Goal: Check status: Check status

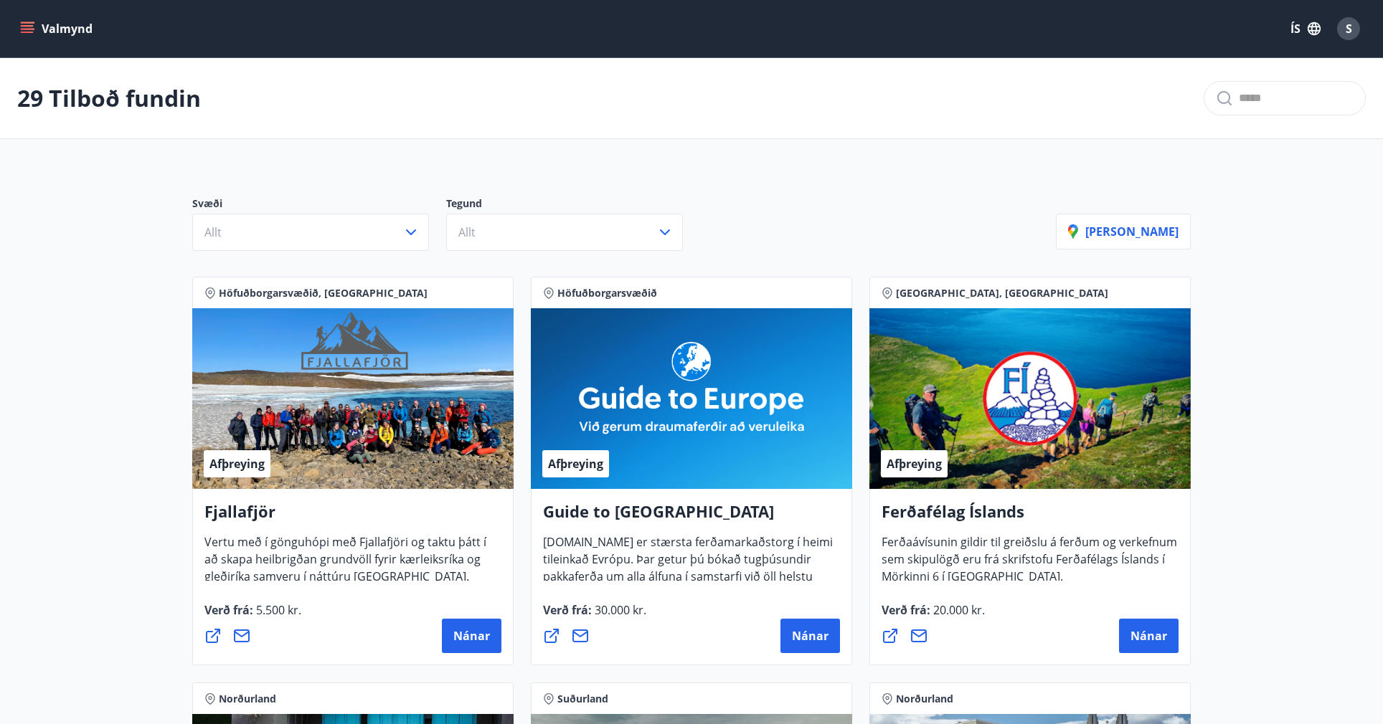
click at [26, 21] on button "Valmynd" at bounding box center [57, 29] width 81 height 26
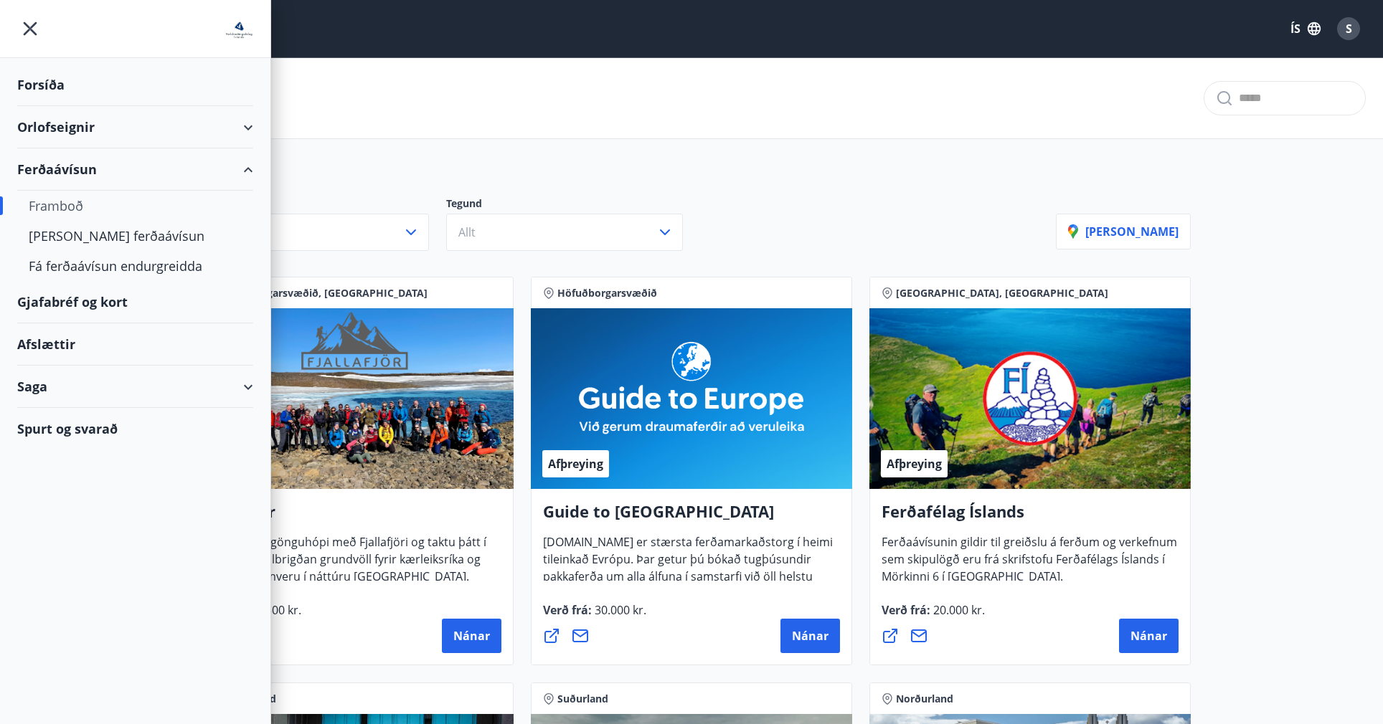
click at [58, 127] on div "Orlofseignir" at bounding box center [135, 127] width 236 height 42
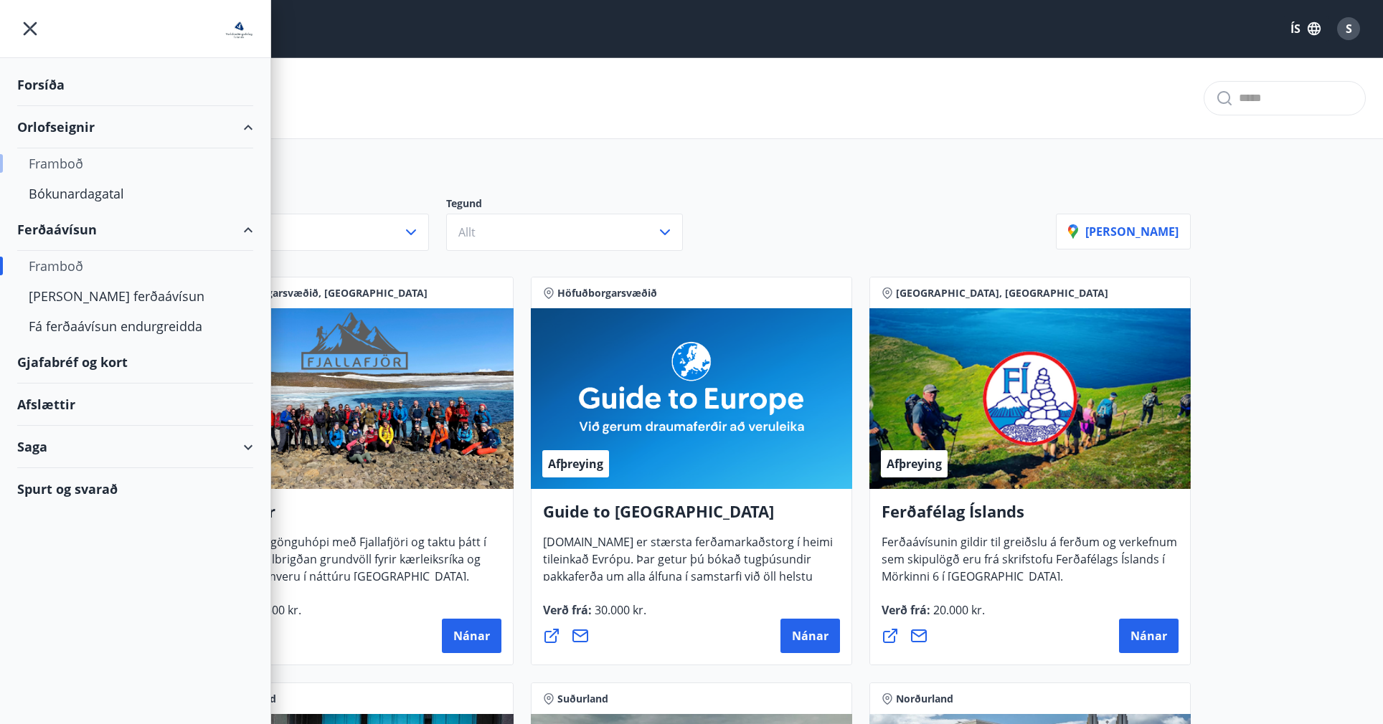
click at [53, 169] on div "Framboð" at bounding box center [135, 163] width 213 height 30
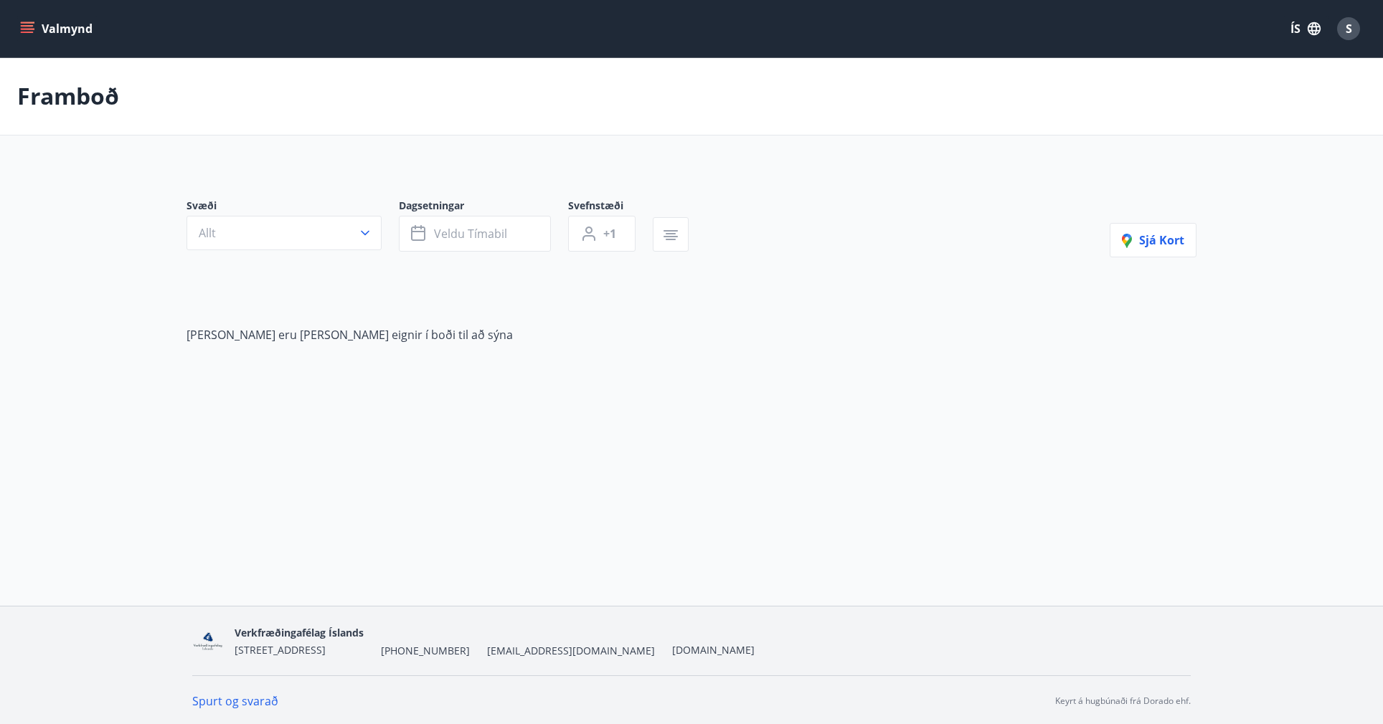
click at [31, 29] on icon "menu" at bounding box center [29, 28] width 16 height 1
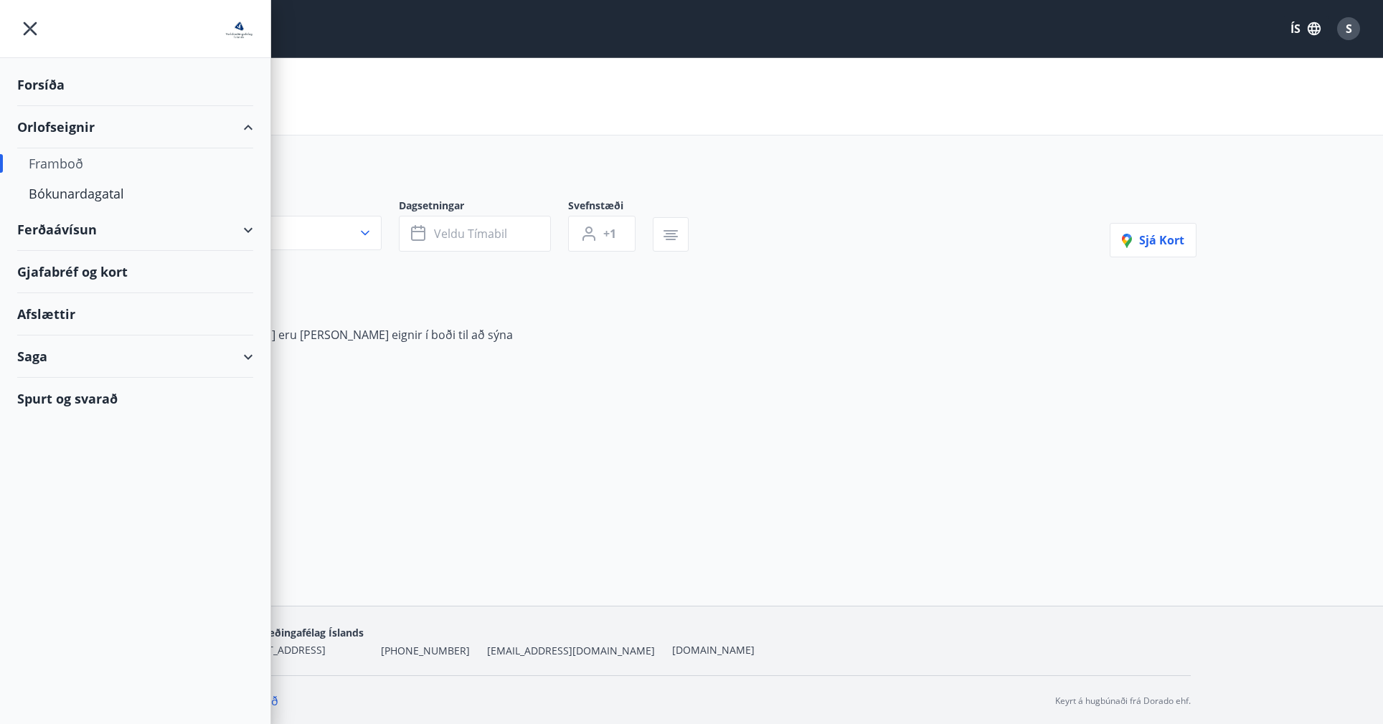
click at [70, 233] on div "Ferðaávísun" at bounding box center [135, 230] width 236 height 42
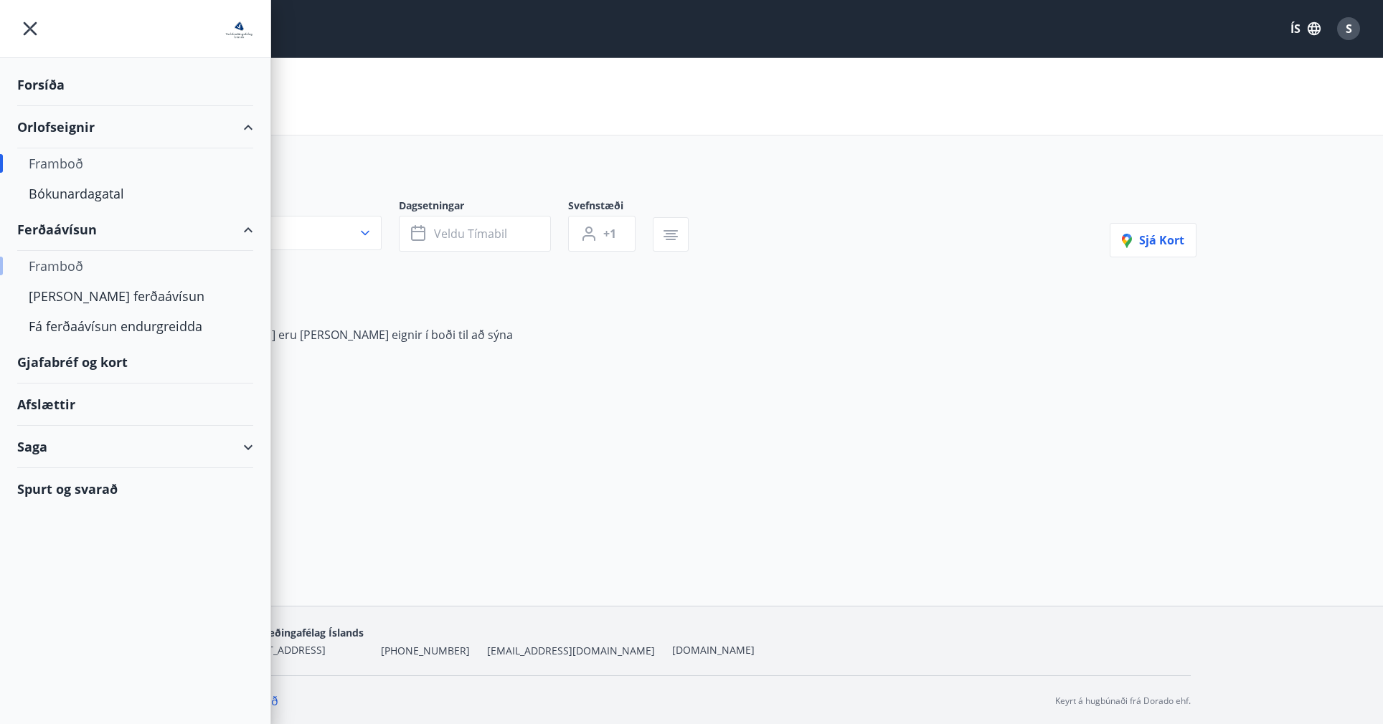
click at [70, 267] on div "Framboð" at bounding box center [135, 266] width 213 height 30
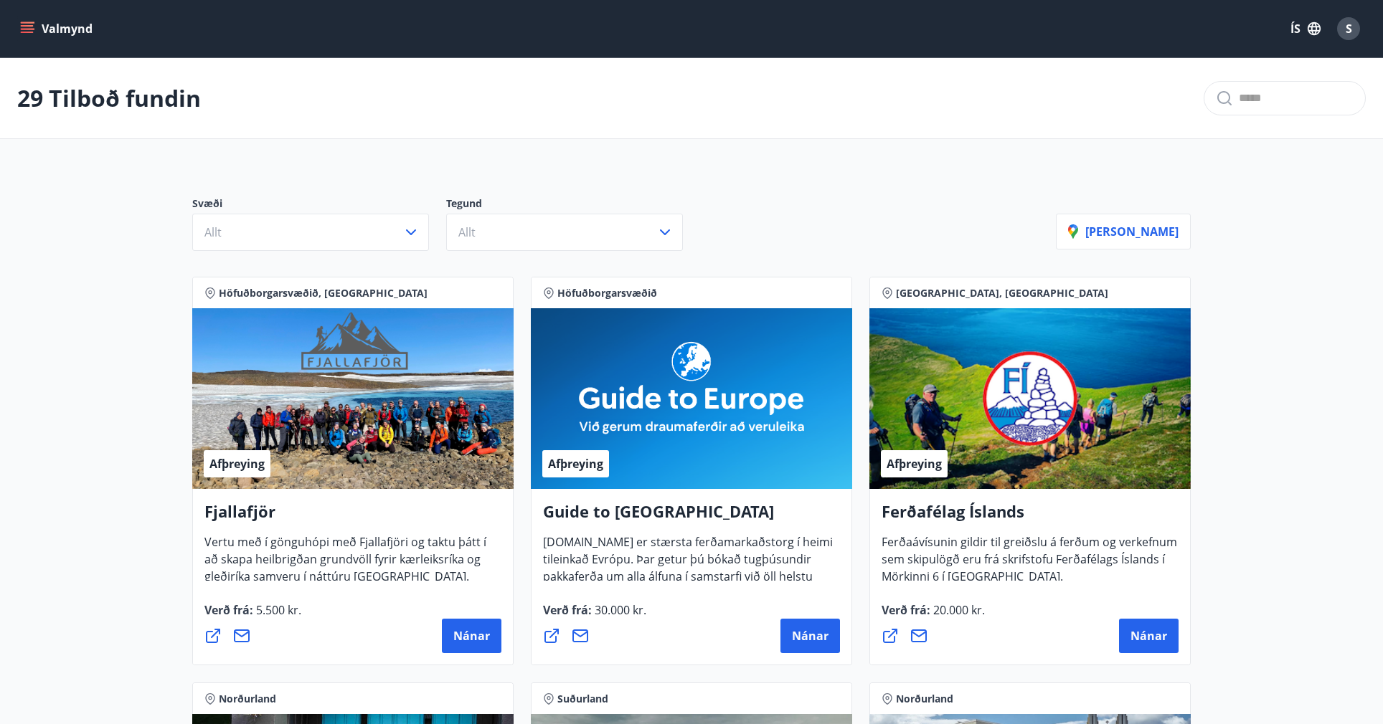
click at [30, 30] on icon "menu" at bounding box center [27, 29] width 14 height 14
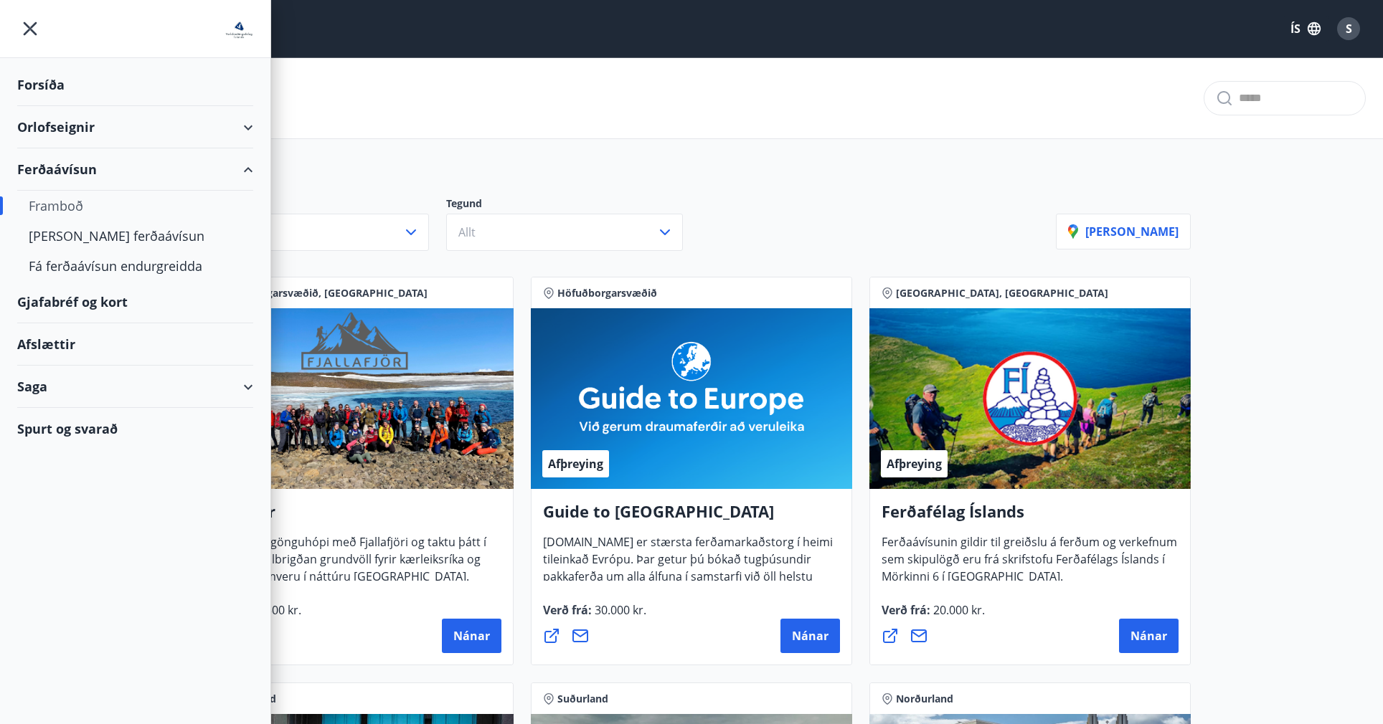
click at [77, 307] on div "Gjafabréf og kort" at bounding box center [135, 302] width 236 height 42
click at [63, 202] on div "Framboð" at bounding box center [135, 206] width 213 height 30
click at [62, 235] on div "[PERSON_NAME] ferðaávísun" at bounding box center [135, 236] width 213 height 30
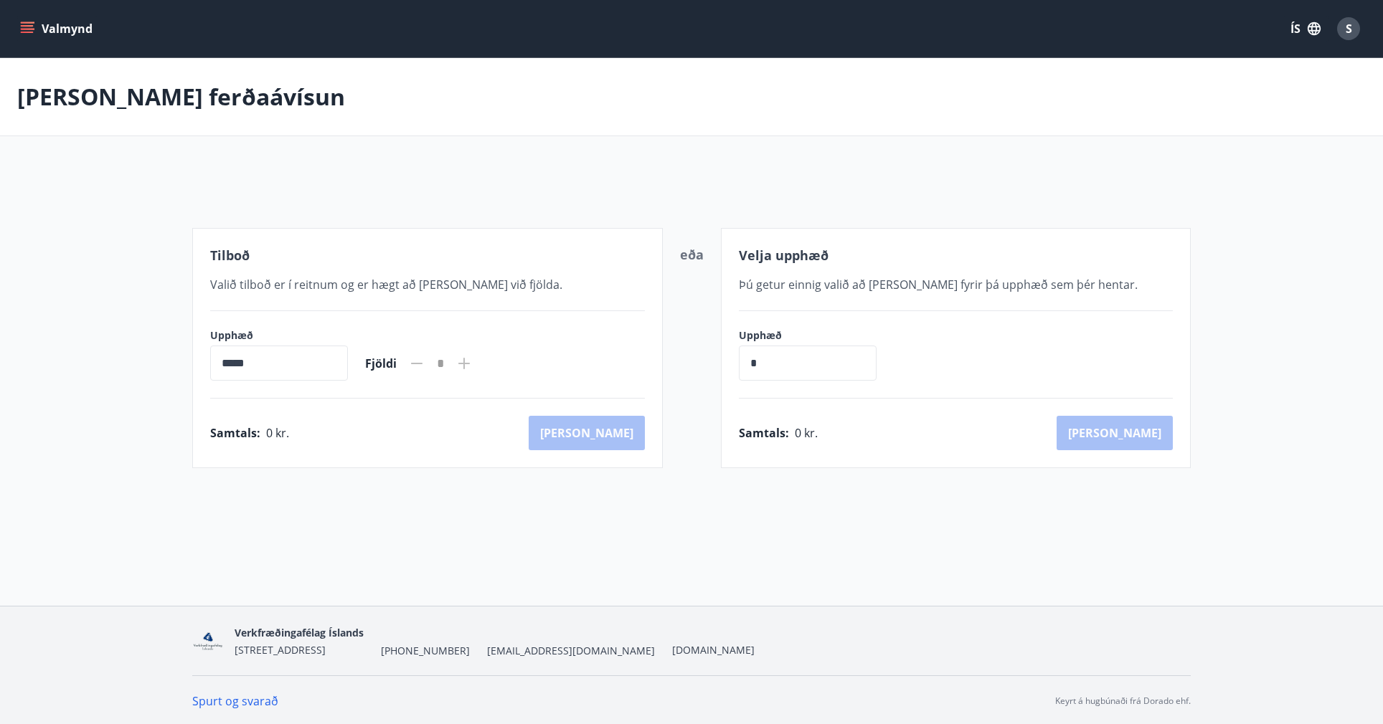
scroll to position [2, 0]
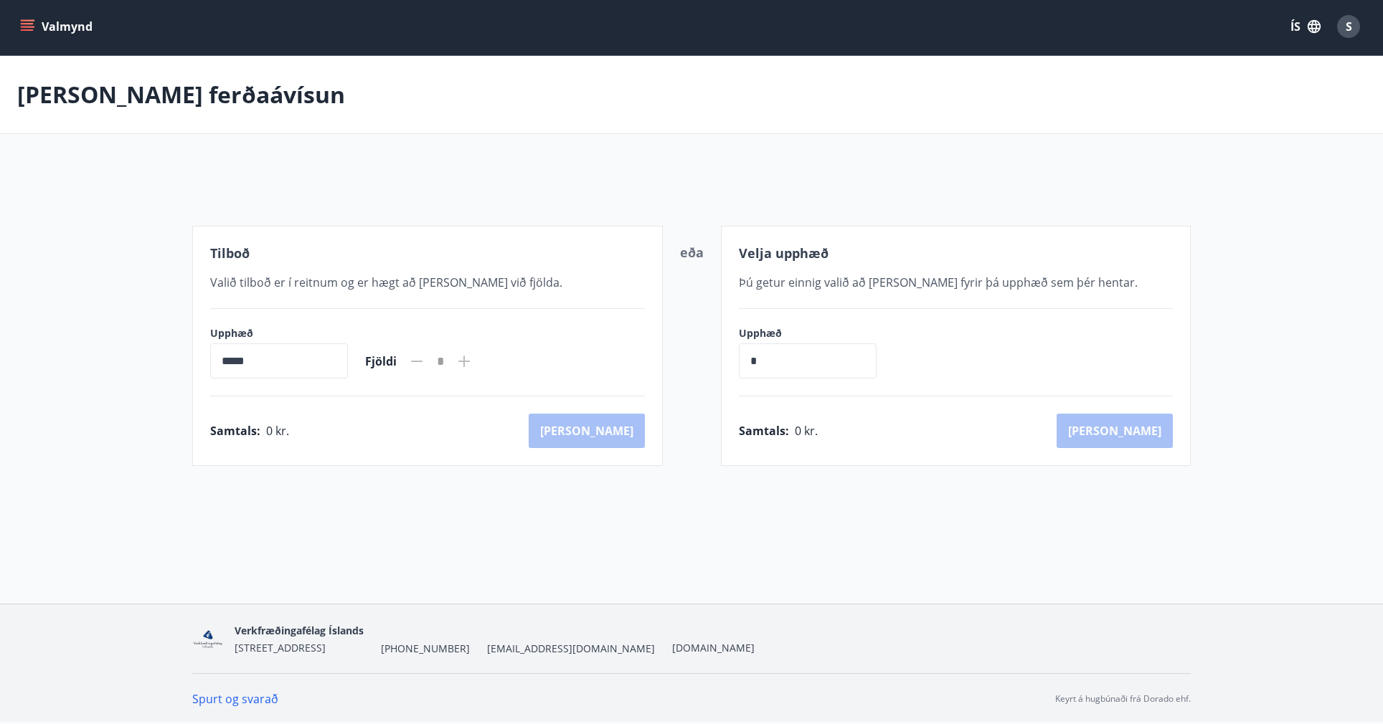
click at [1345, 34] on div "S" at bounding box center [1348, 26] width 23 height 23
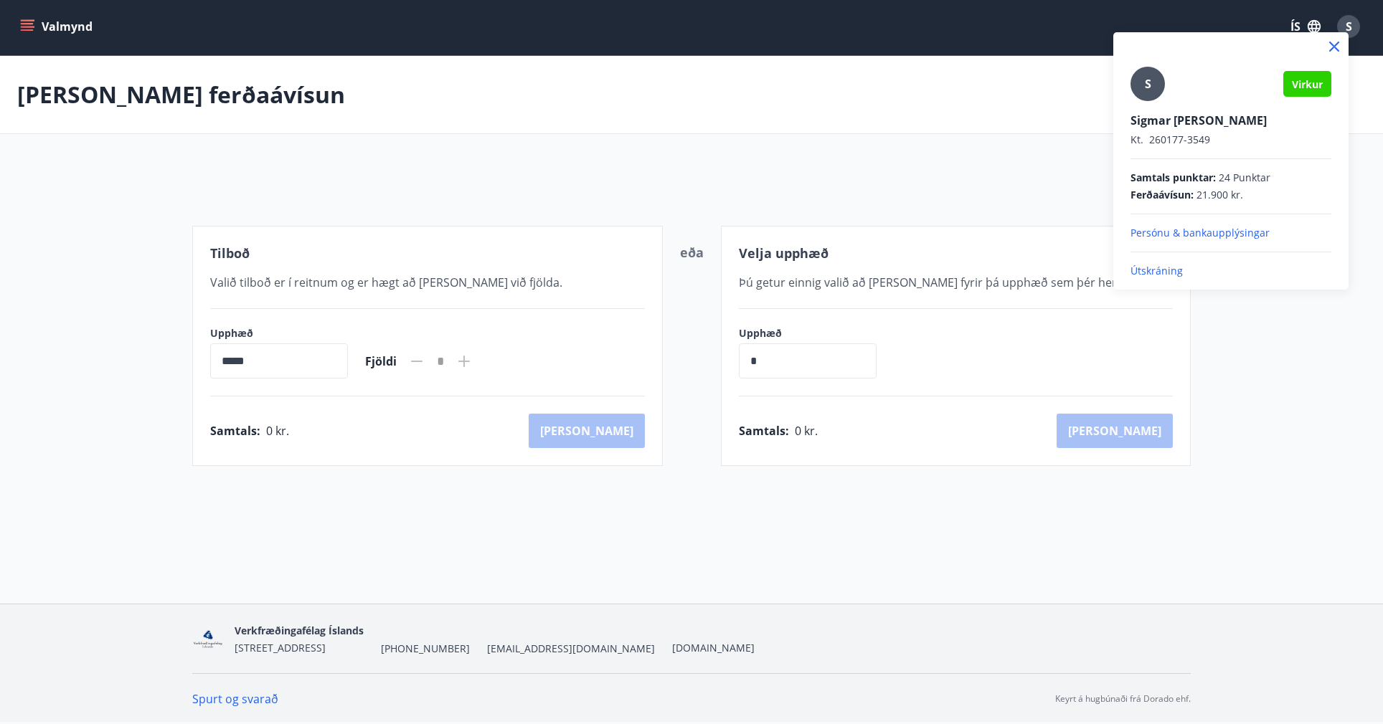
click at [1160, 232] on p "Persónu & bankaupplýsingar" at bounding box center [1230, 233] width 201 height 14
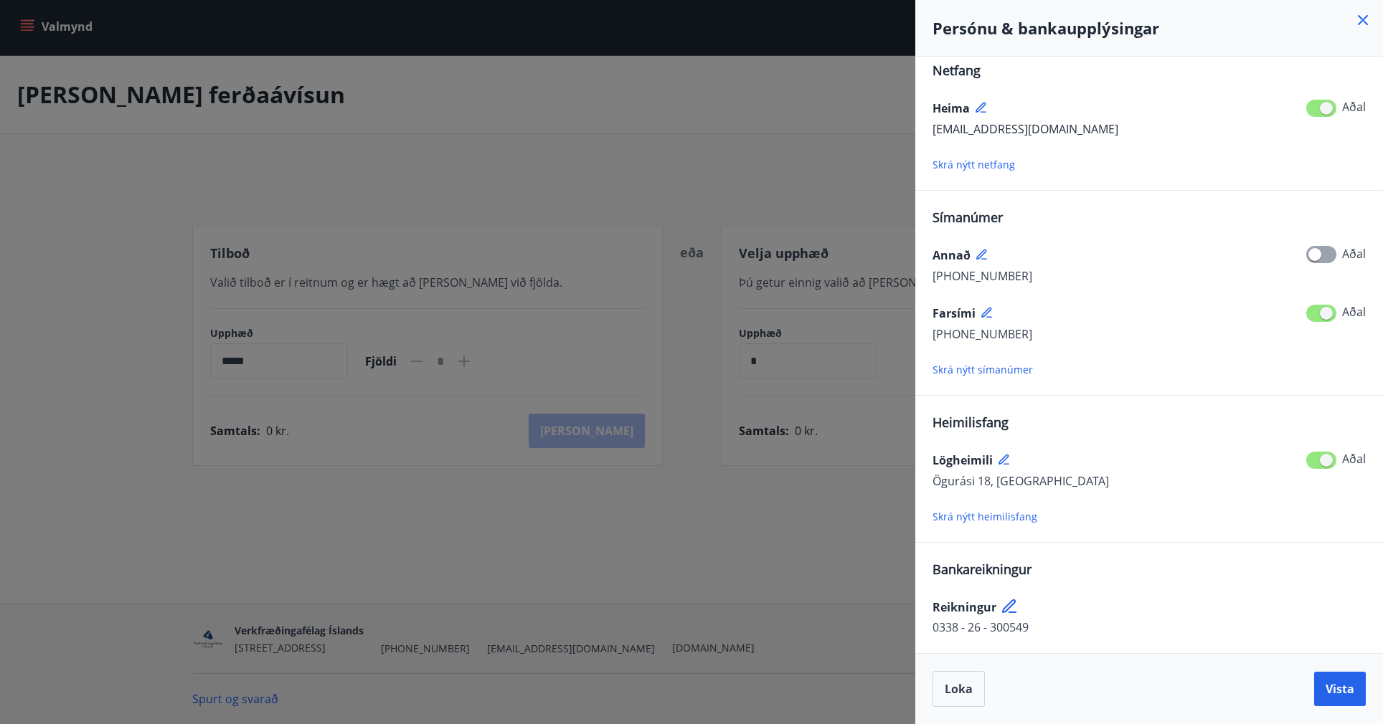
scroll to position [0, 0]
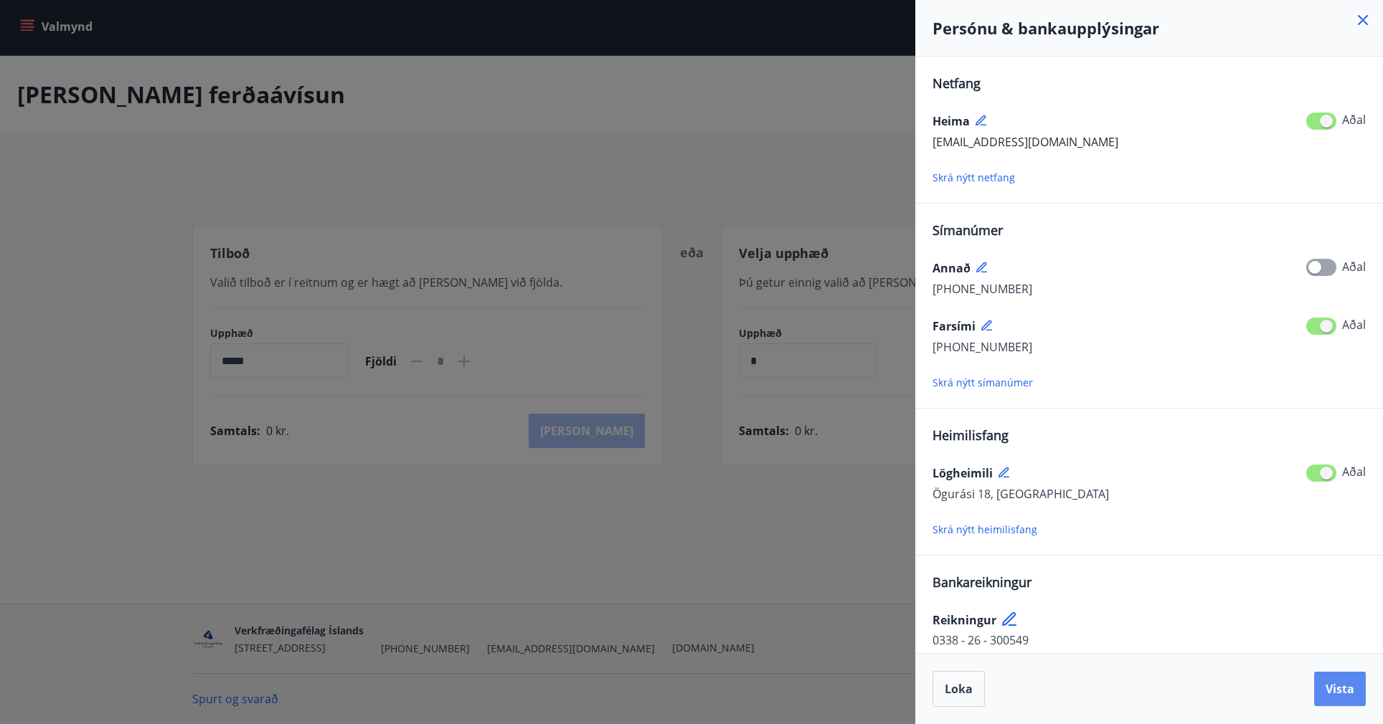
click at [1328, 687] on span "Vista" at bounding box center [1339, 689] width 29 height 16
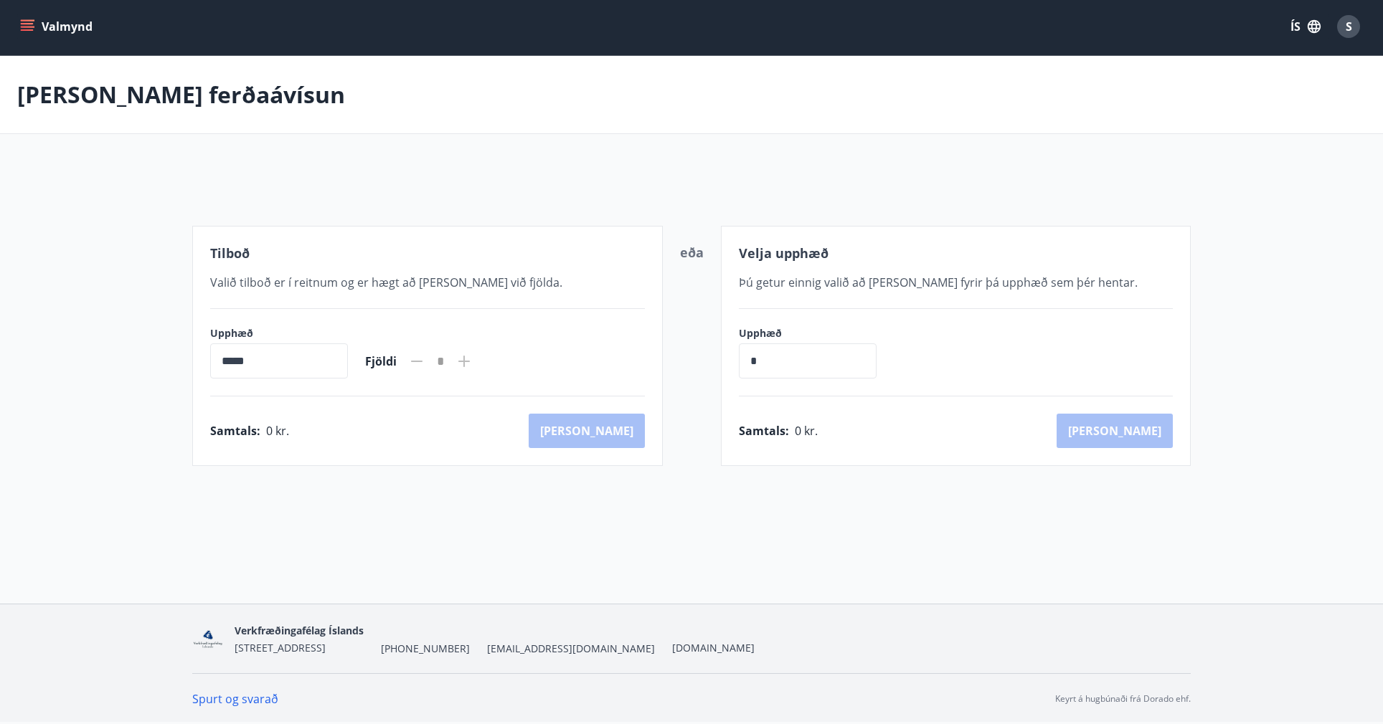
click at [30, 19] on icon "menu" at bounding box center [27, 26] width 14 height 14
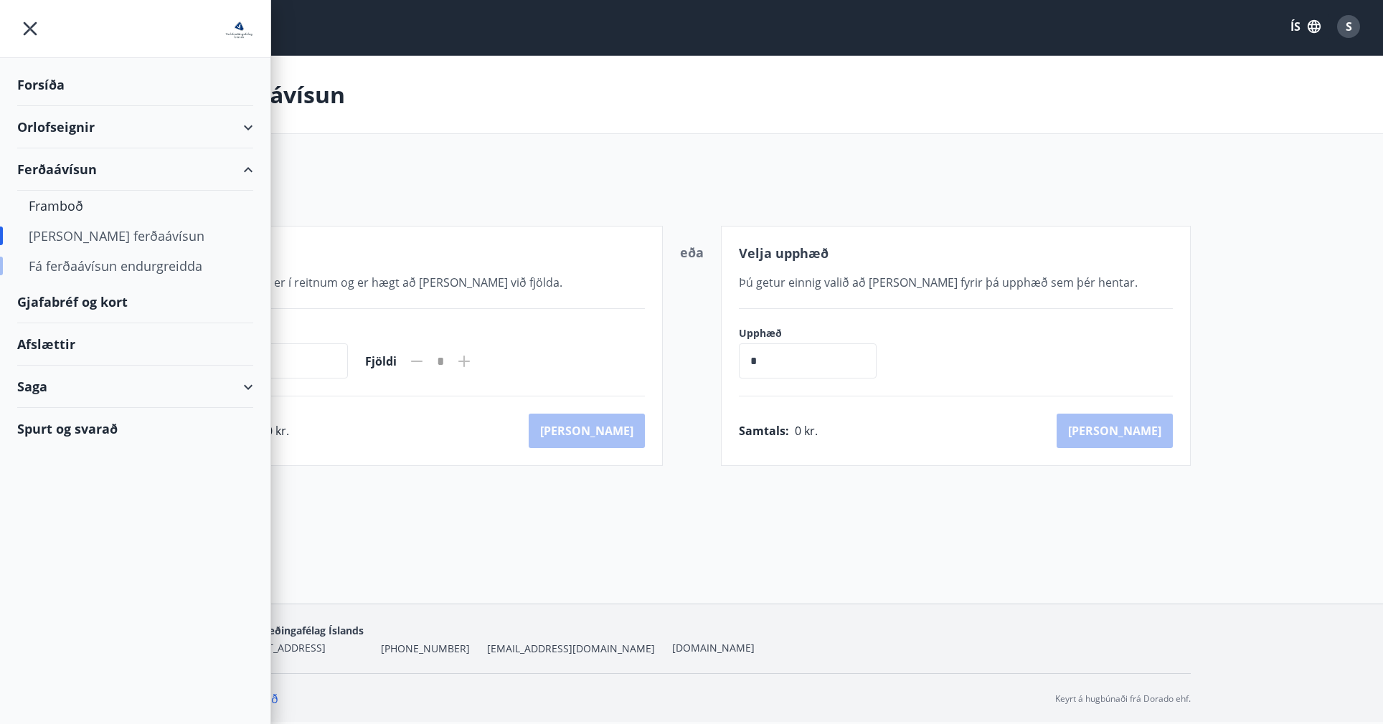
click at [170, 265] on div "Fá ferðaávísun endurgreidda" at bounding box center [135, 266] width 213 height 30
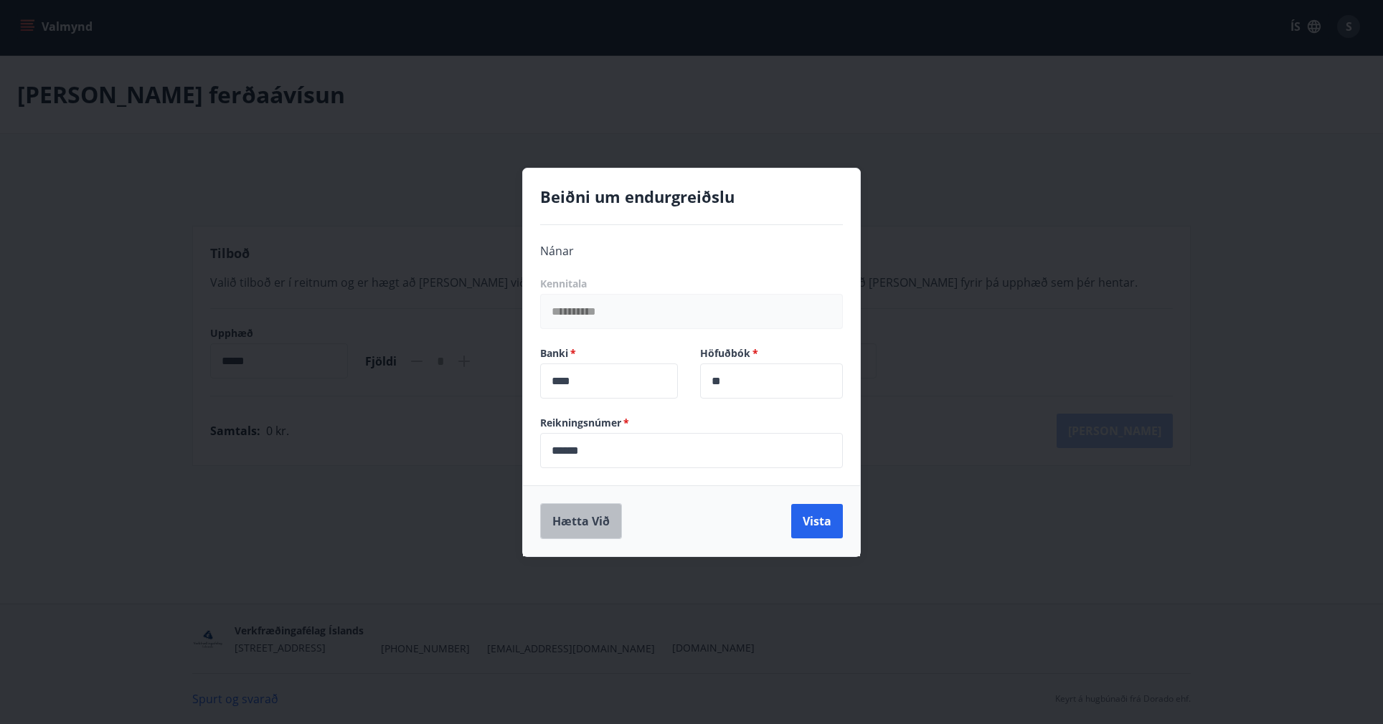
click at [584, 518] on button "Hætta við" at bounding box center [581, 521] width 82 height 36
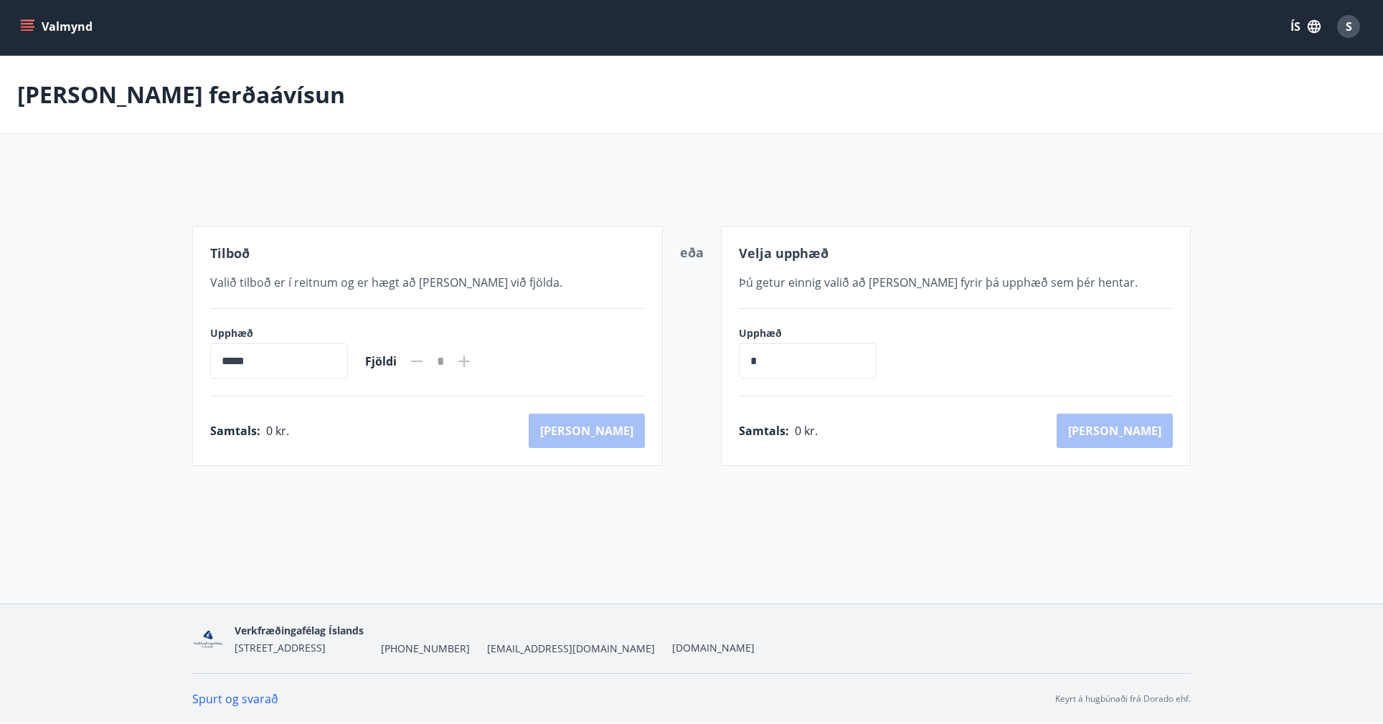
click at [20, 34] on button "Valmynd" at bounding box center [57, 27] width 81 height 26
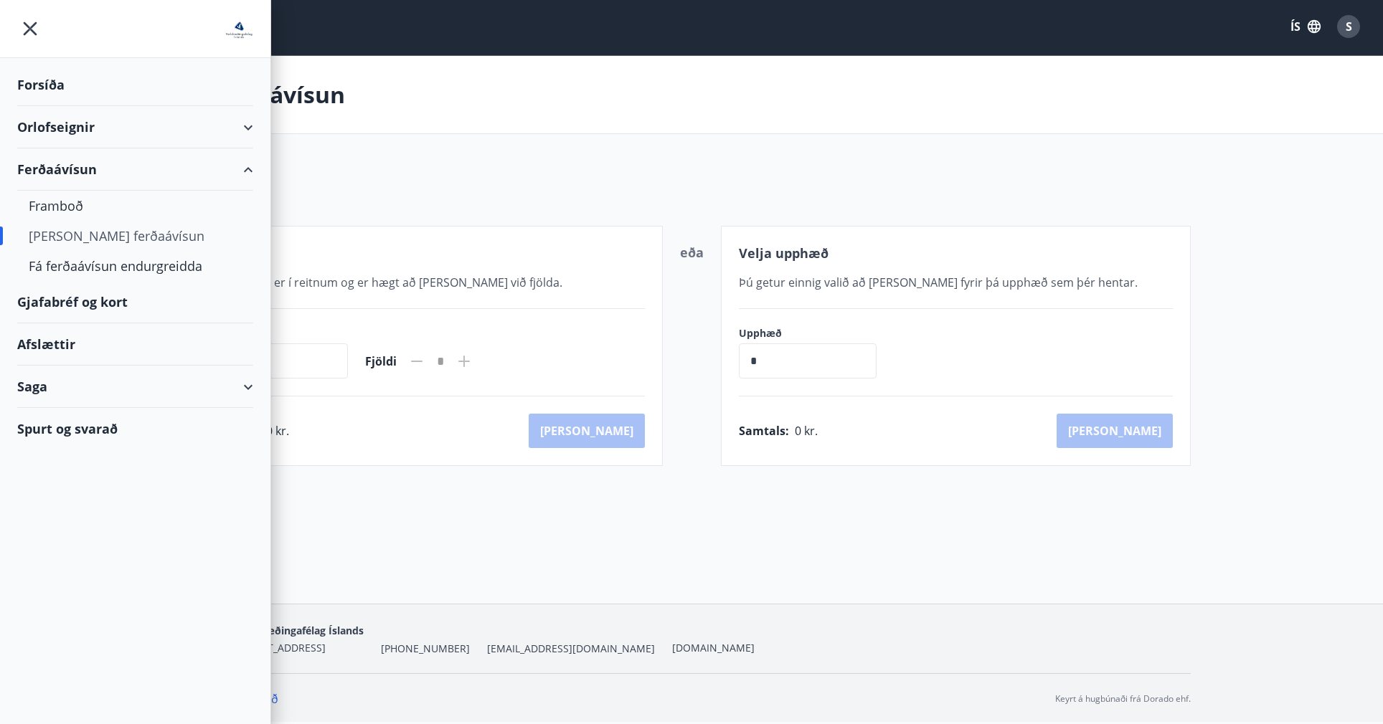
click at [67, 236] on div "[PERSON_NAME] ferðaávísun" at bounding box center [135, 236] width 213 height 30
click at [138, 240] on div "[PERSON_NAME] ferðaávísun" at bounding box center [135, 236] width 213 height 30
click at [126, 240] on div "[PERSON_NAME] ferðaávísun" at bounding box center [135, 236] width 213 height 30
click at [323, 192] on div "Tilboð Valið tilboð er í reitnum og er hægt að [PERSON_NAME] við fjölda. Upphæð…" at bounding box center [691, 314] width 998 height 303
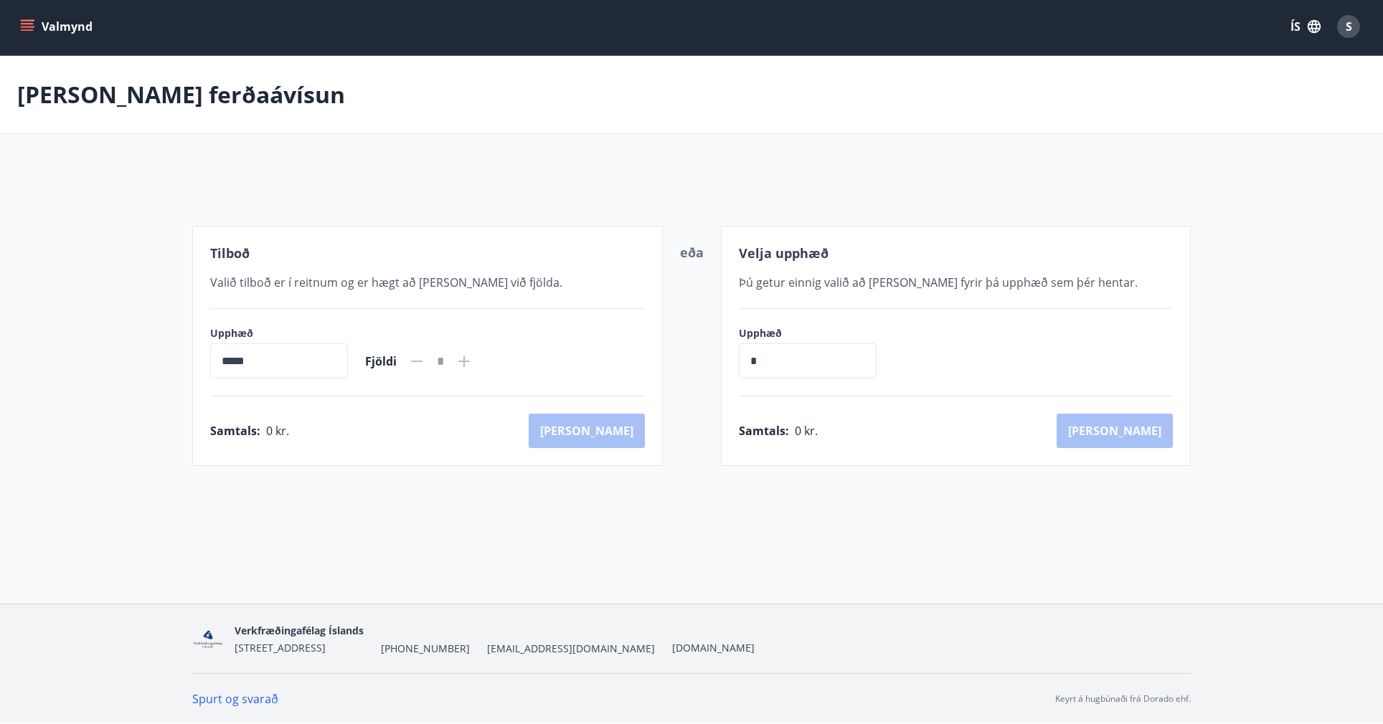
click at [22, 28] on icon "menu" at bounding box center [27, 26] width 14 height 14
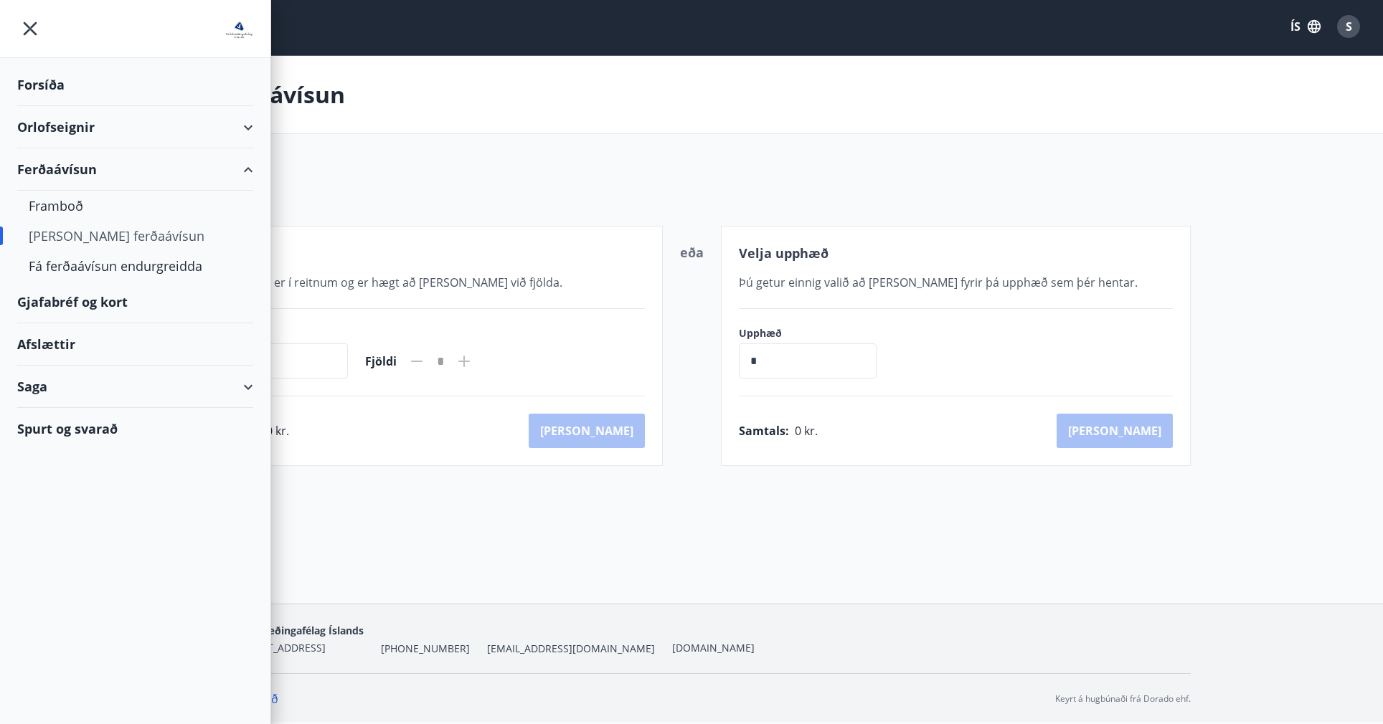
click at [82, 235] on div "[PERSON_NAME] ferðaávísun" at bounding box center [135, 236] width 213 height 30
click at [660, 146] on main "[PERSON_NAME] ferðaávísun Tilboð Valið tilboð er í reitnum og er hægt að [PERSO…" at bounding box center [691, 261] width 1383 height 410
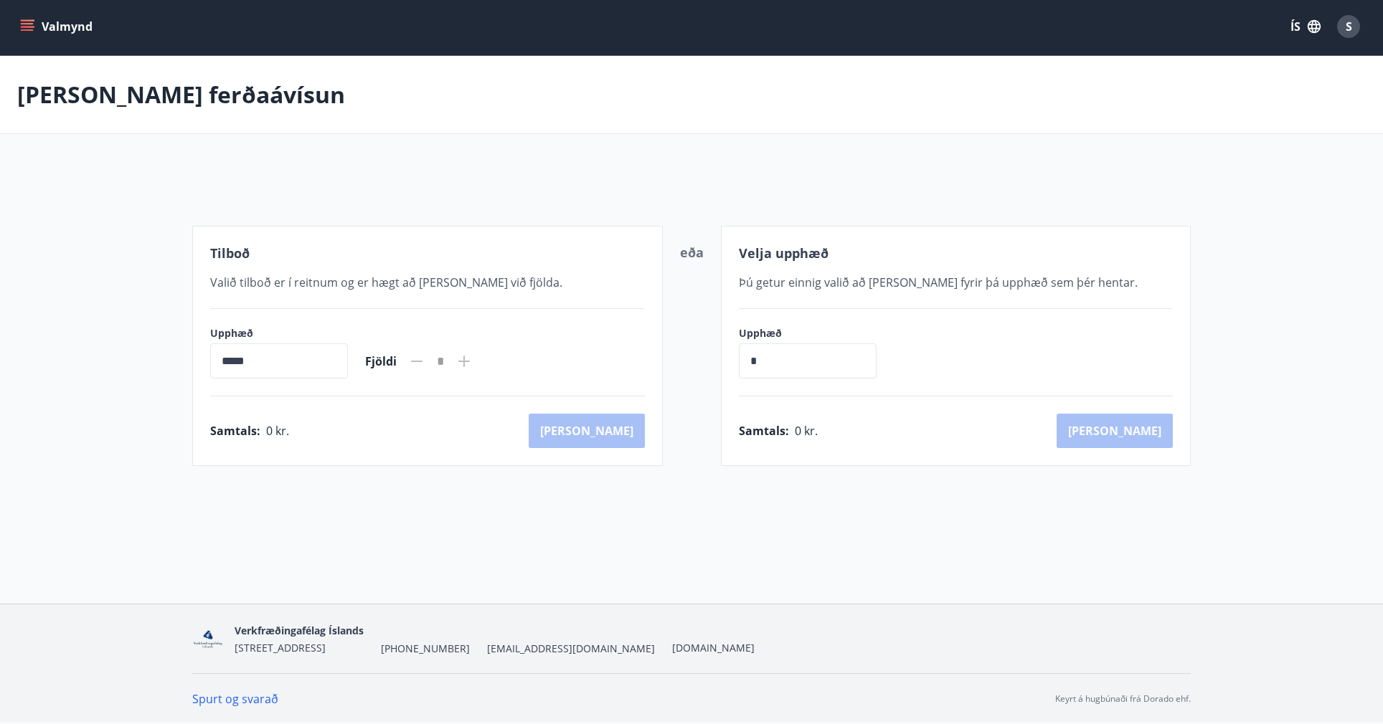
click at [29, 29] on icon "menu" at bounding box center [27, 29] width 13 height 1
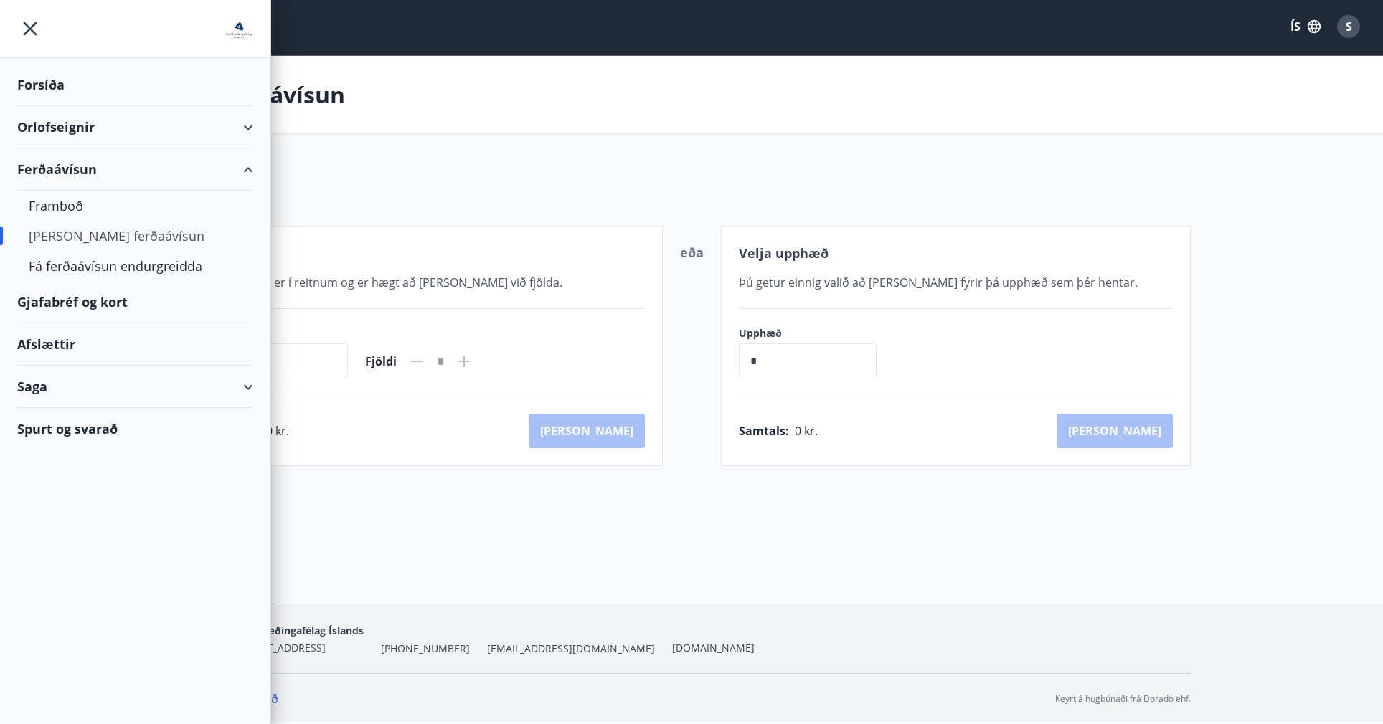
click at [234, 34] on img at bounding box center [238, 30] width 29 height 29
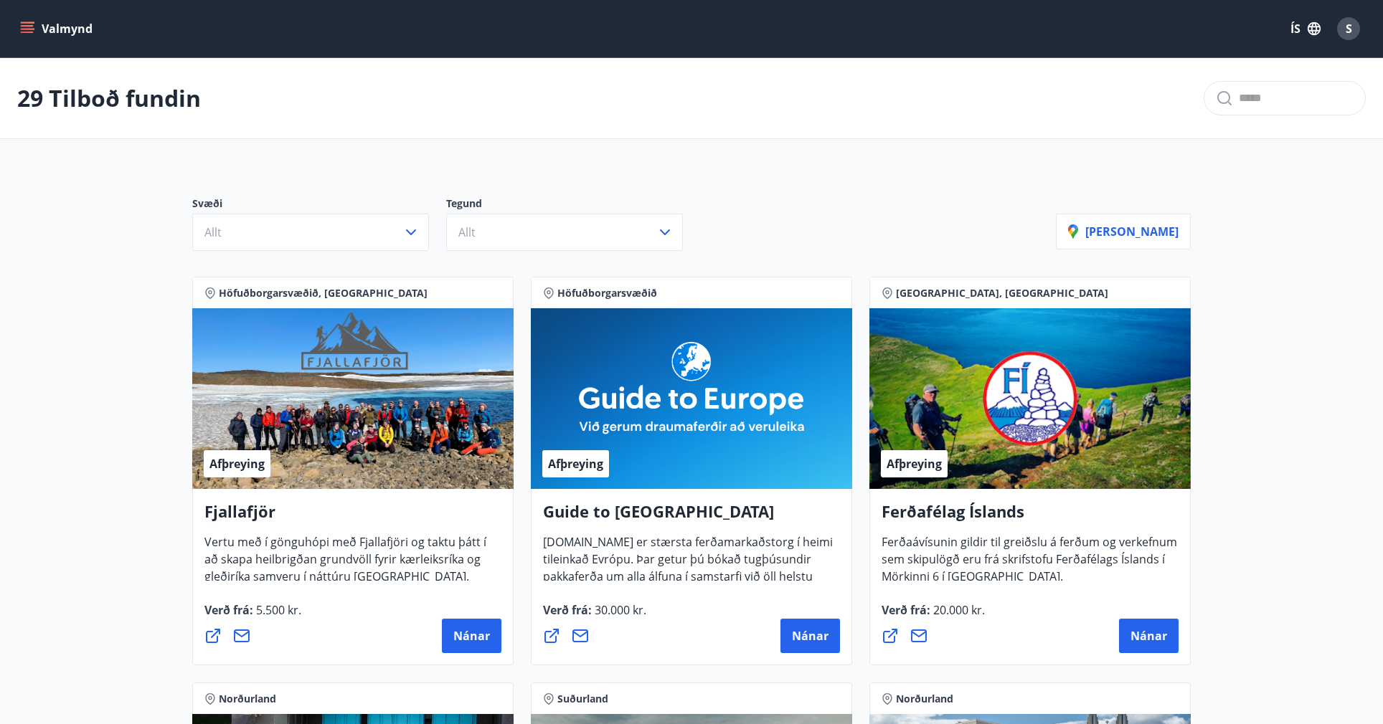
drag, startPoint x: 1140, startPoint y: 635, endPoint x: 965, endPoint y: 538, distance: 200.3
click at [965, 538] on div "Ferðafélag Íslands Ferðaávísunin gildir til greiðslu á ferðum og verkefnum sem …" at bounding box center [1029, 577] width 321 height 176
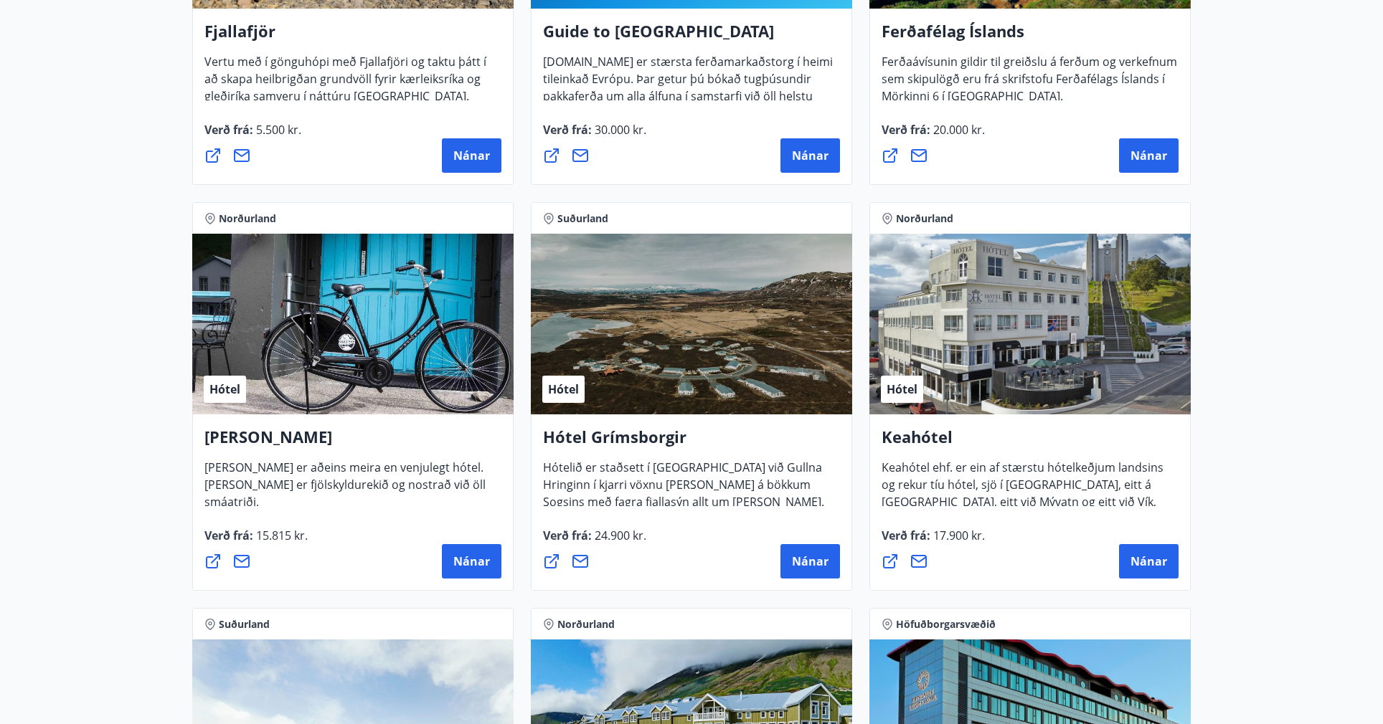
scroll to position [502, 0]
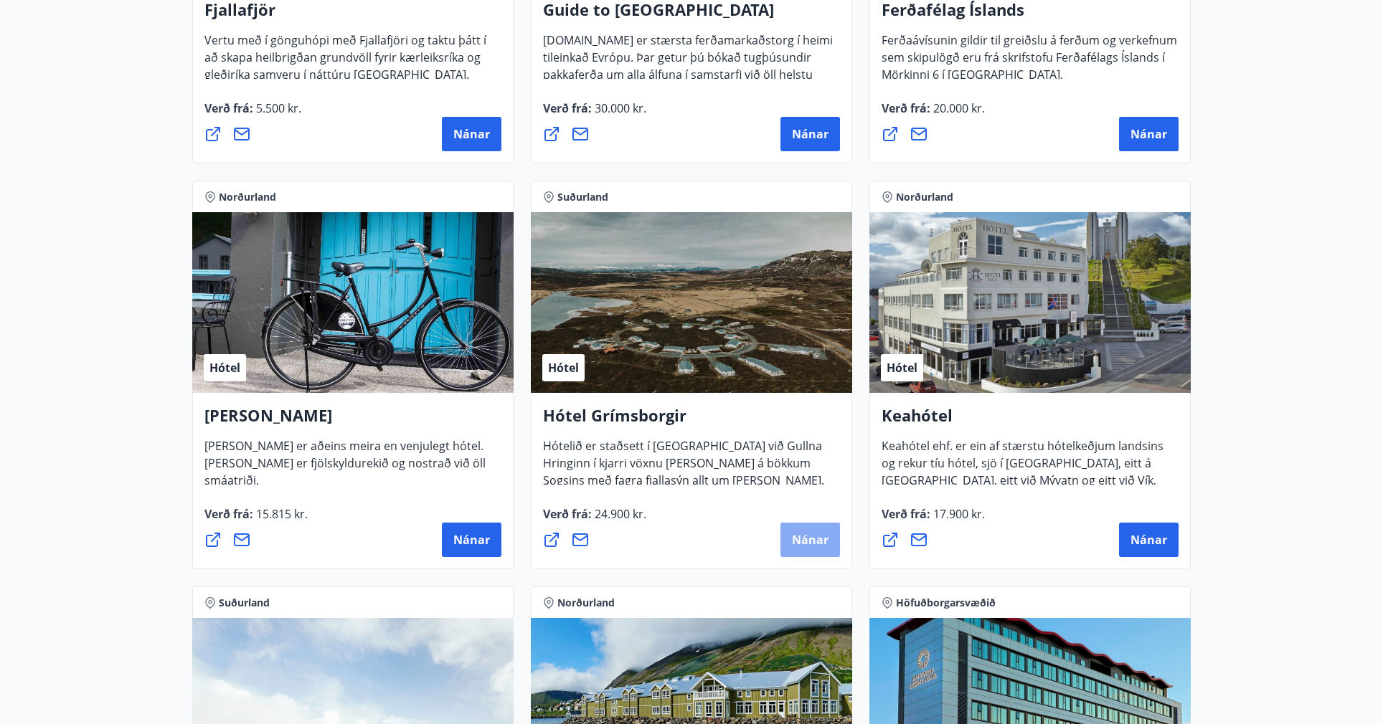
click at [794, 543] on span "Nánar" at bounding box center [810, 540] width 37 height 16
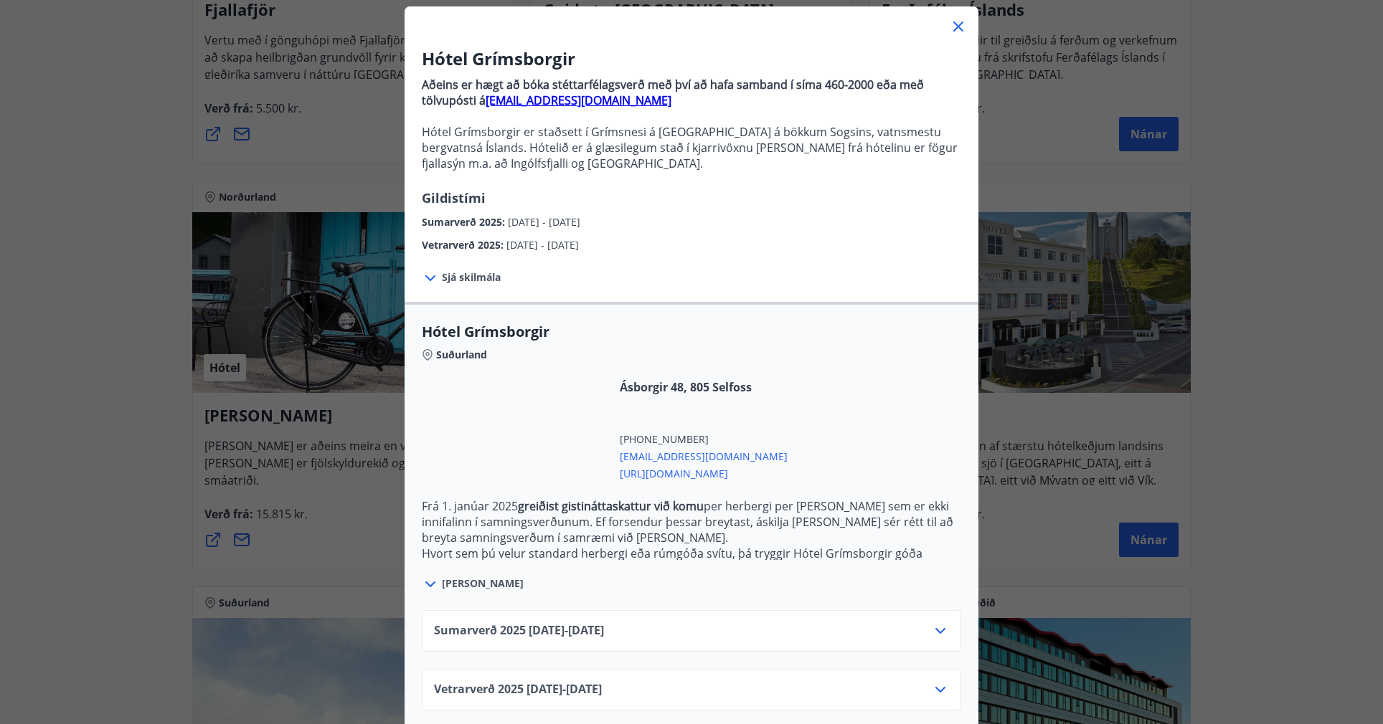
scroll to position [82, 0]
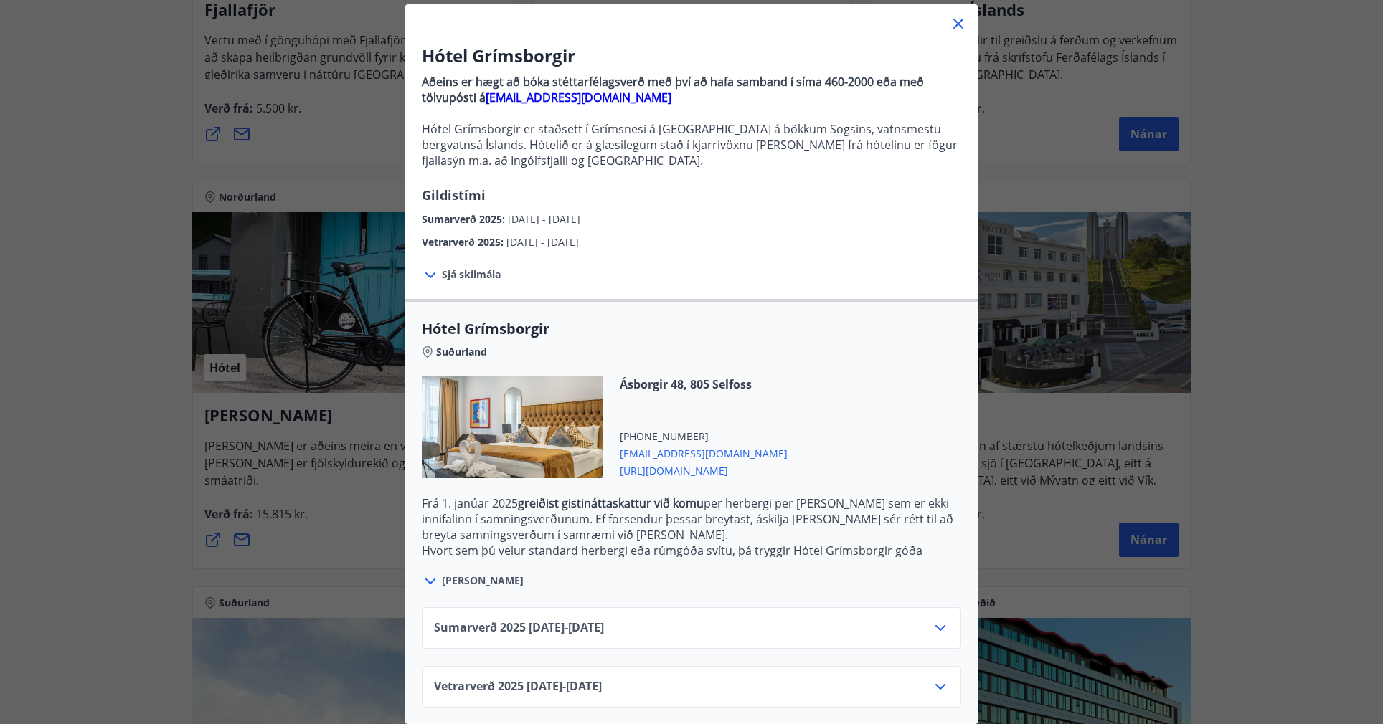
click at [932, 627] on icon at bounding box center [940, 628] width 17 height 17
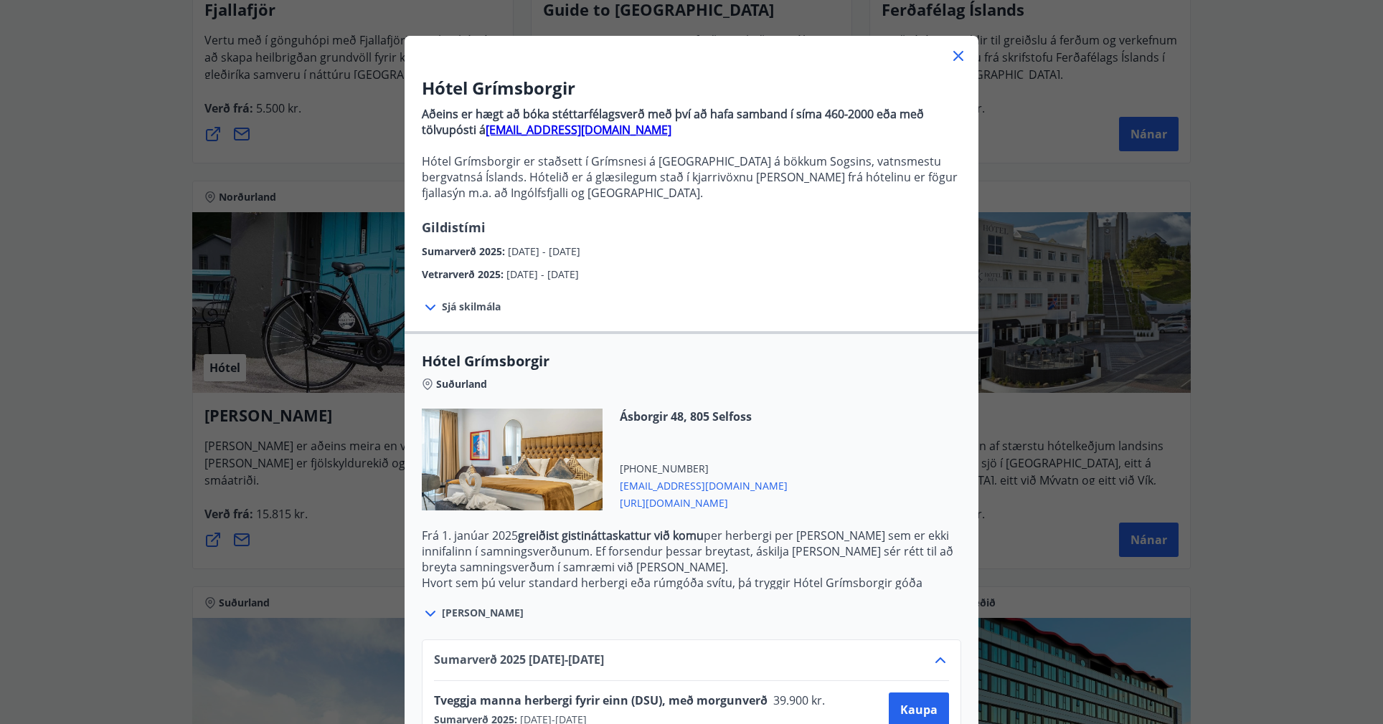
scroll to position [0, 0]
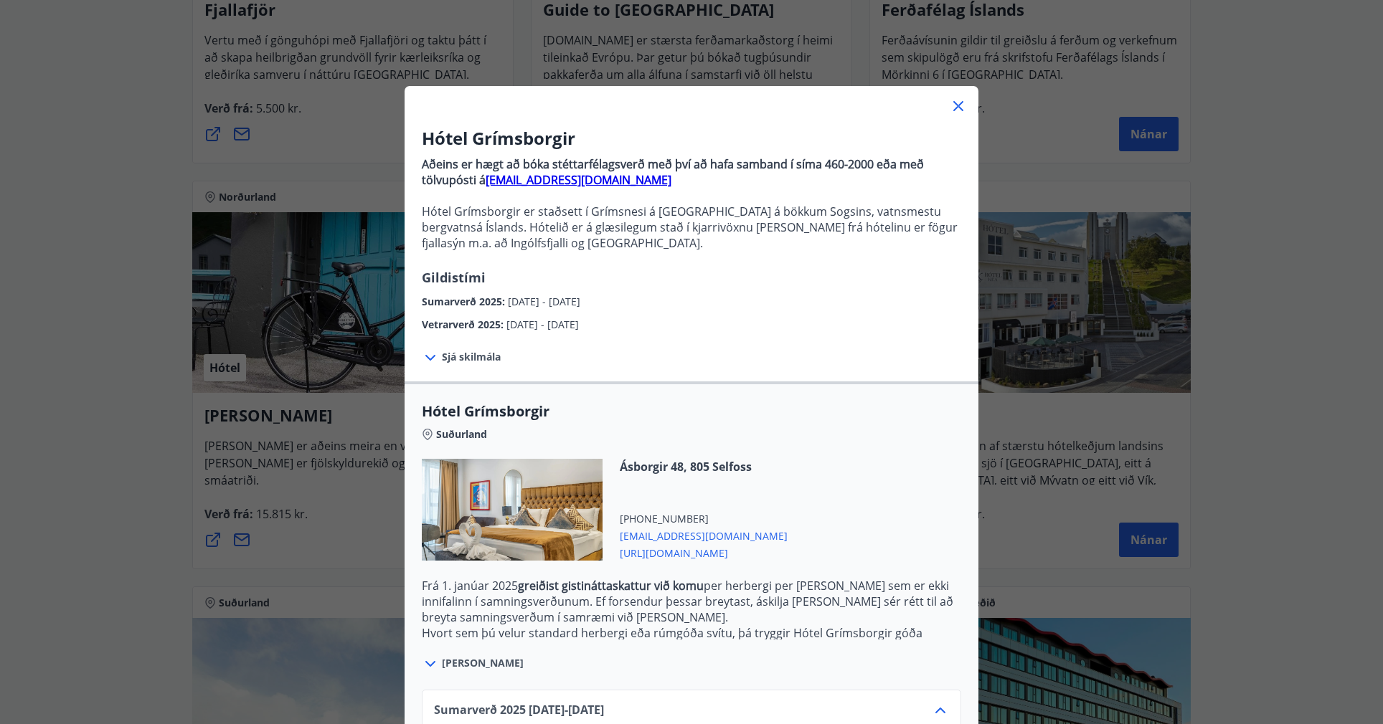
click at [955, 111] on icon at bounding box center [957, 106] width 17 height 17
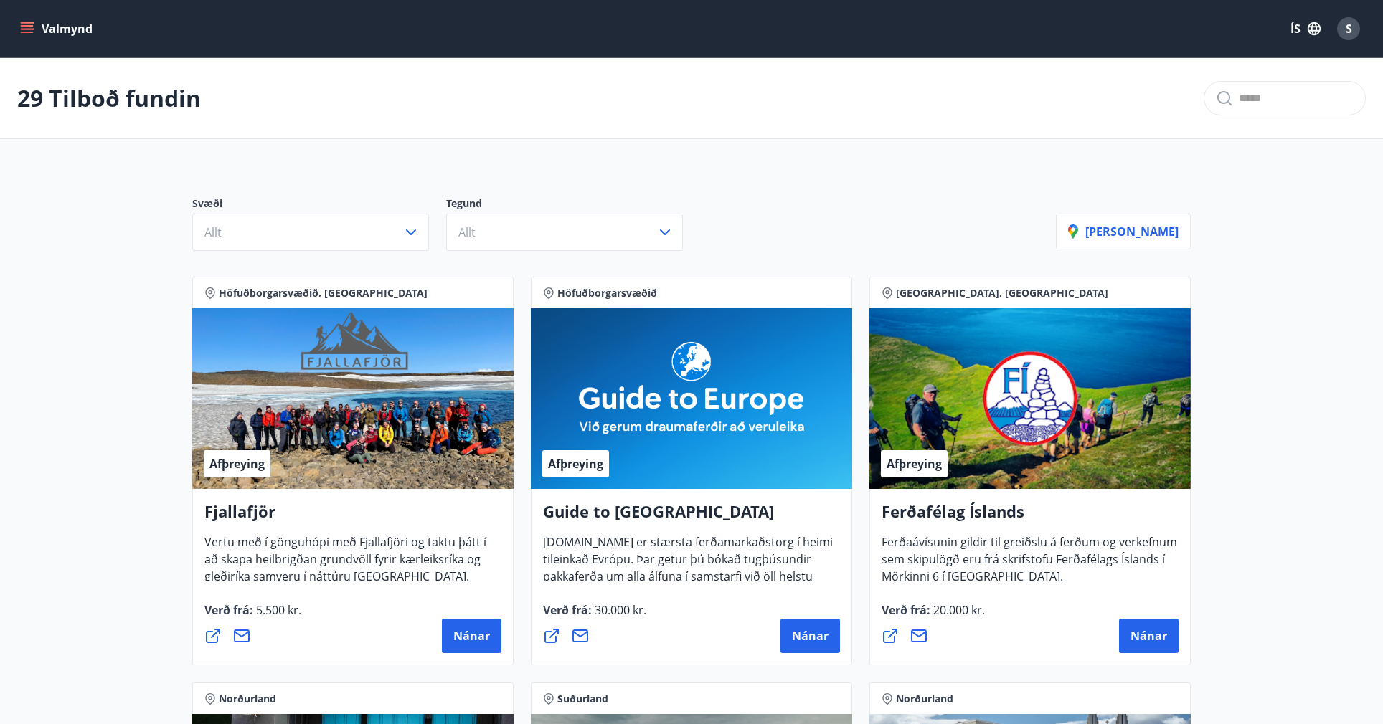
click at [27, 22] on icon "menu" at bounding box center [29, 22] width 16 height 1
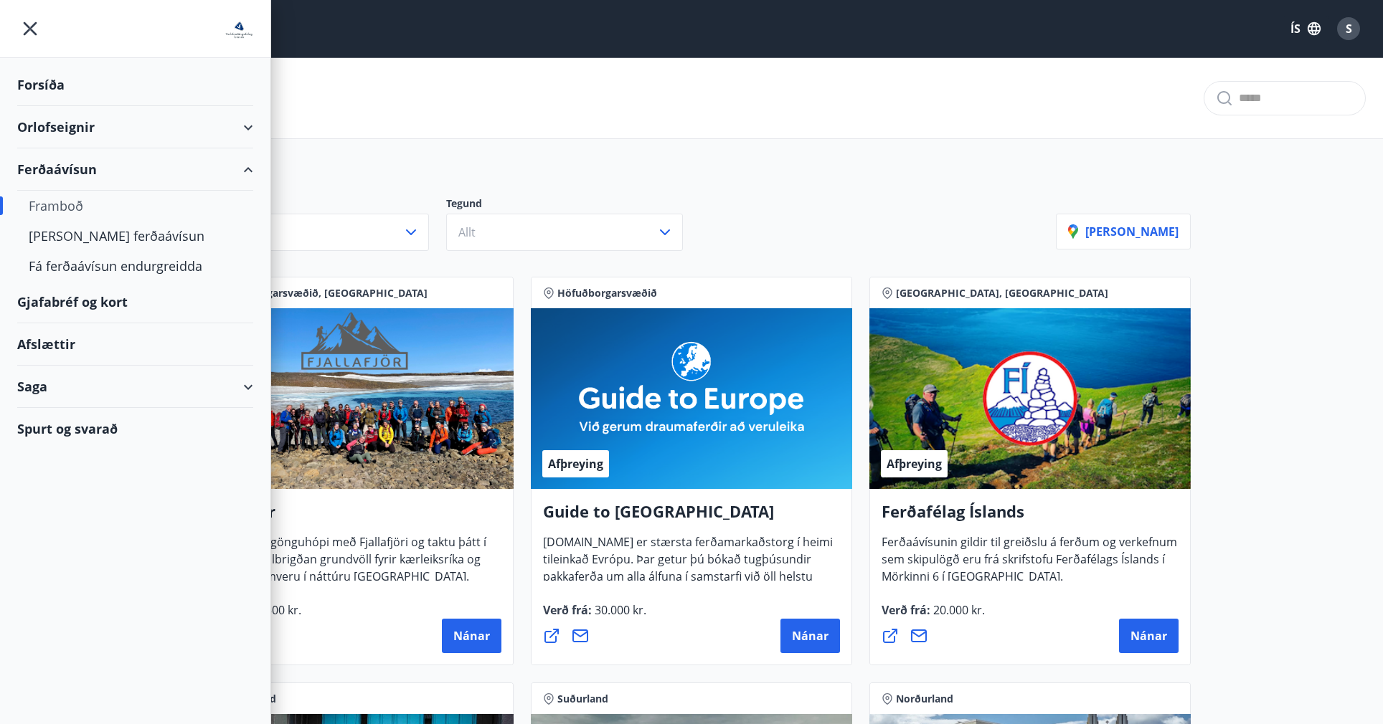
click at [70, 206] on div "Framboð" at bounding box center [135, 206] width 213 height 30
click at [68, 207] on div "Framboð" at bounding box center [135, 206] width 213 height 30
click at [57, 209] on div "Framboð" at bounding box center [135, 206] width 213 height 30
click at [62, 234] on div "[PERSON_NAME] ferðaávísun" at bounding box center [135, 236] width 213 height 30
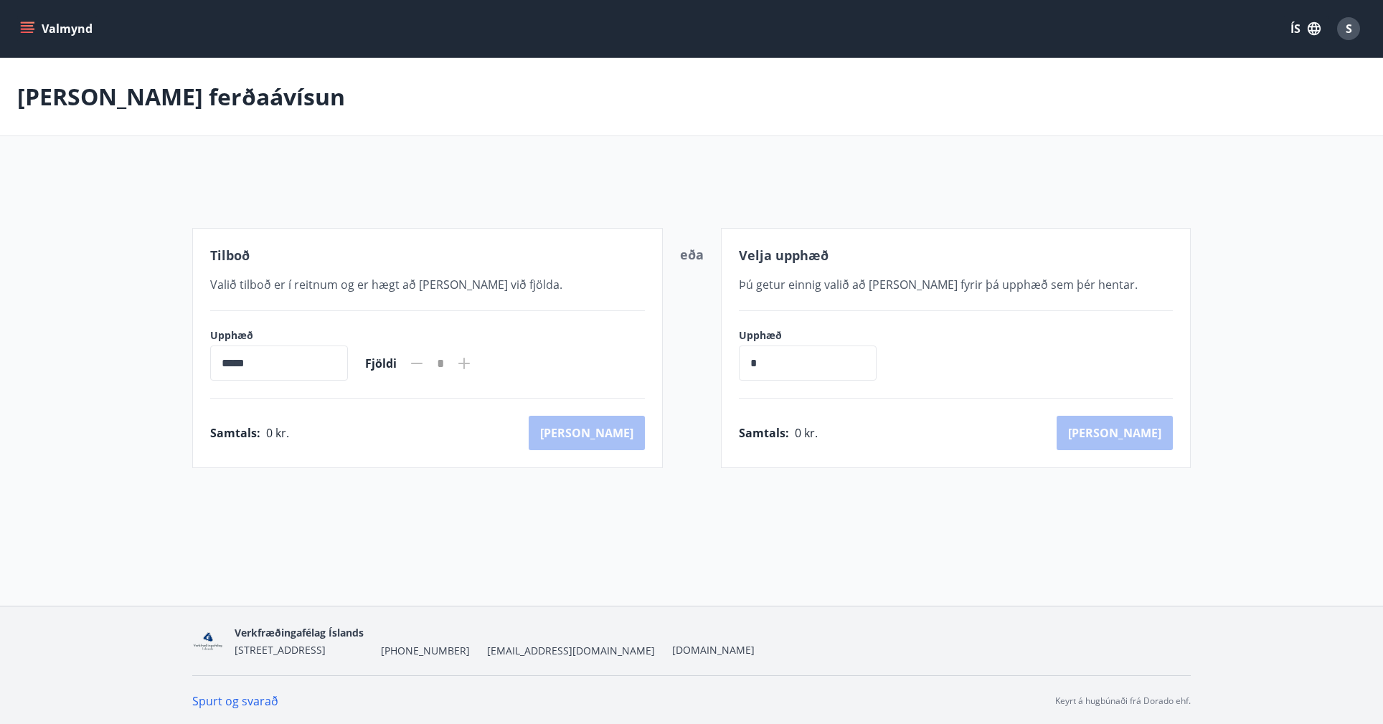
click at [27, 23] on icon "menu" at bounding box center [27, 29] width 14 height 14
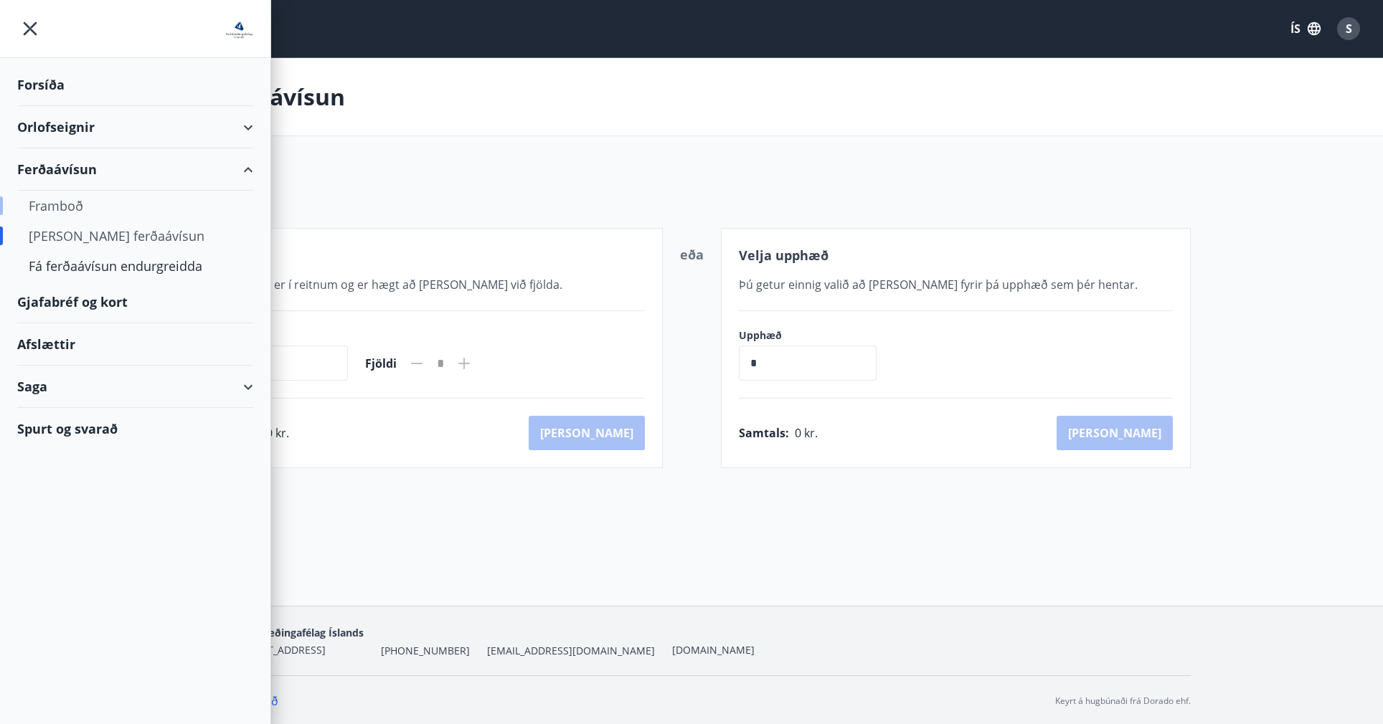
click at [57, 199] on div "Framboð" at bounding box center [135, 206] width 213 height 30
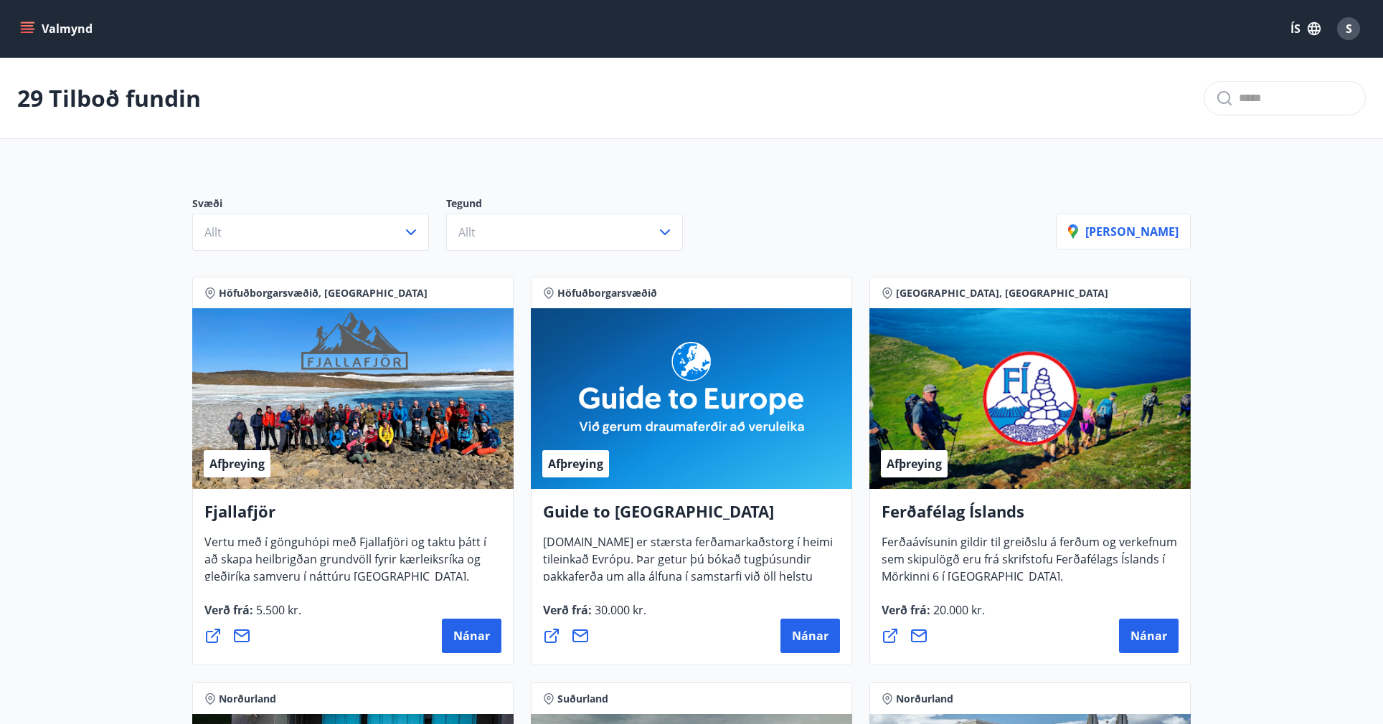
click at [28, 32] on icon "menu" at bounding box center [27, 32] width 13 height 1
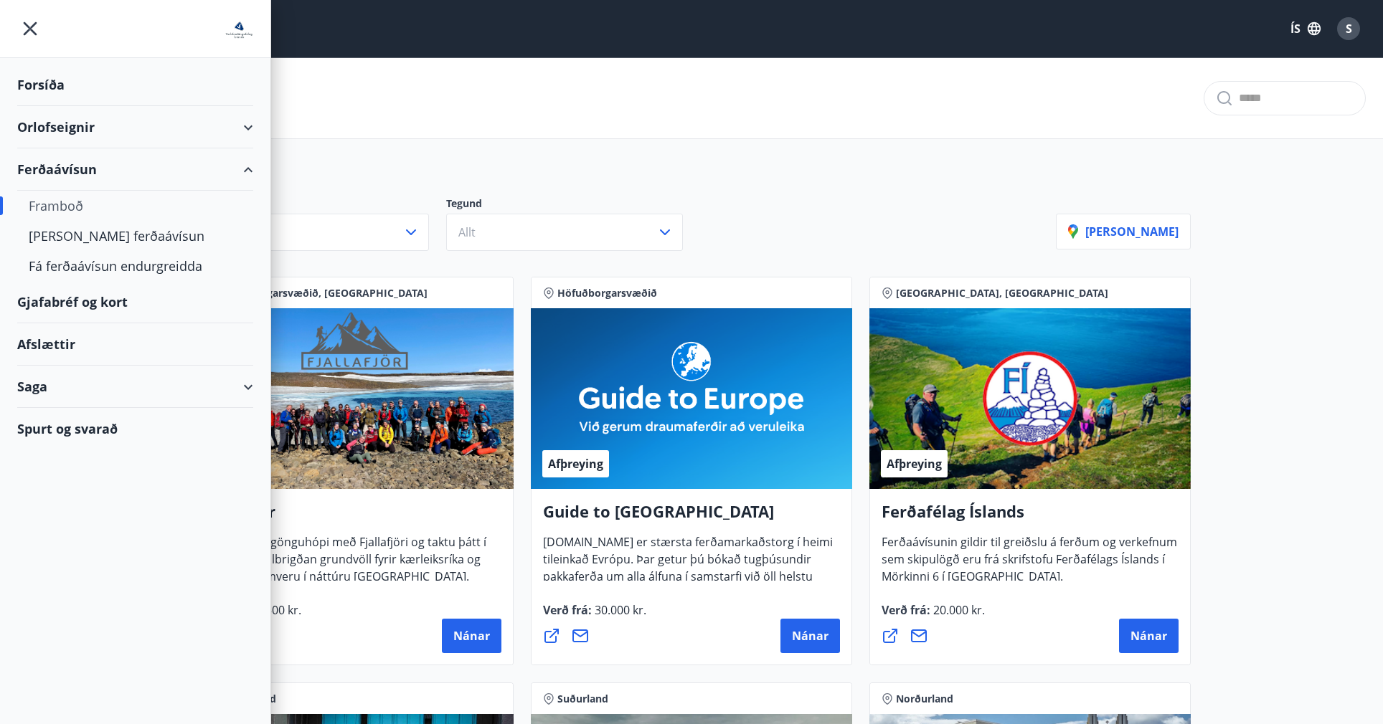
click at [125, 394] on div "Saga" at bounding box center [135, 387] width 236 height 42
click at [84, 425] on div "Ferðaávísun" at bounding box center [135, 423] width 213 height 30
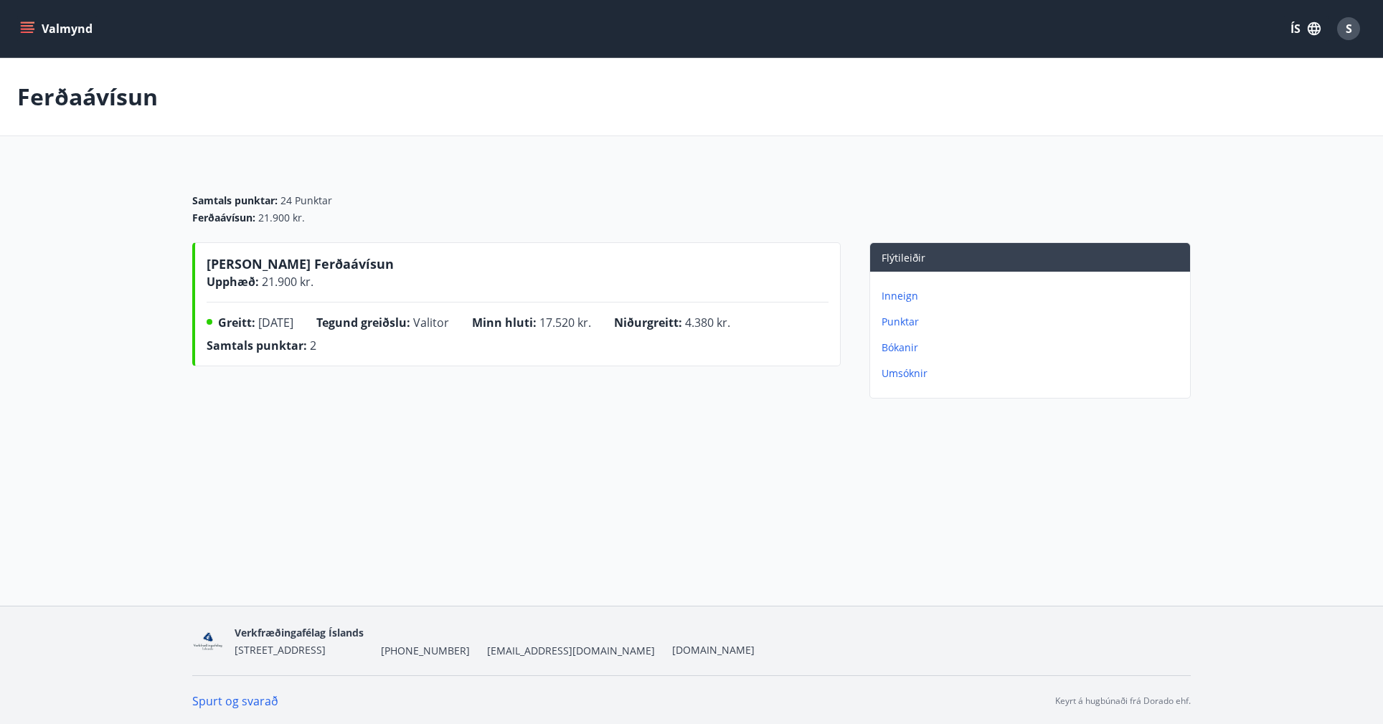
click at [896, 375] on p "Umsóknir" at bounding box center [1032, 373] width 303 height 14
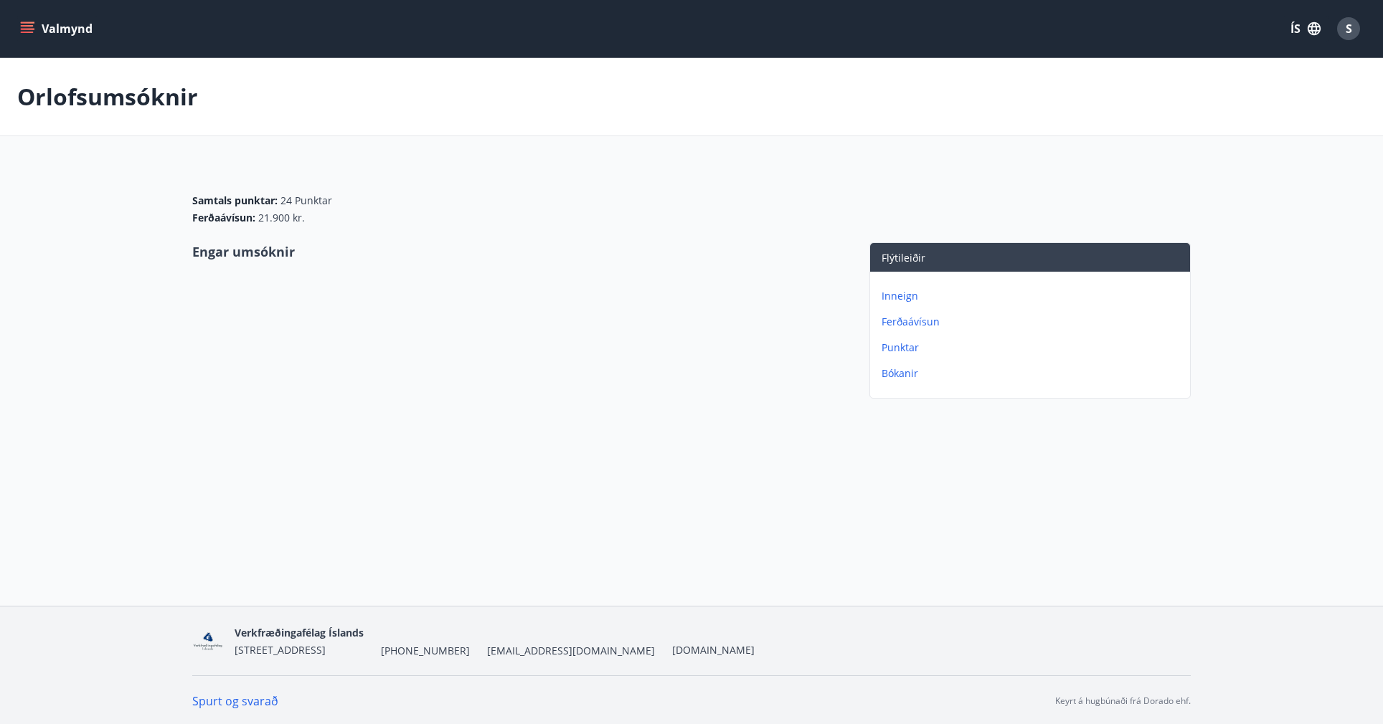
click at [895, 349] on p "Punktar" at bounding box center [1032, 348] width 303 height 14
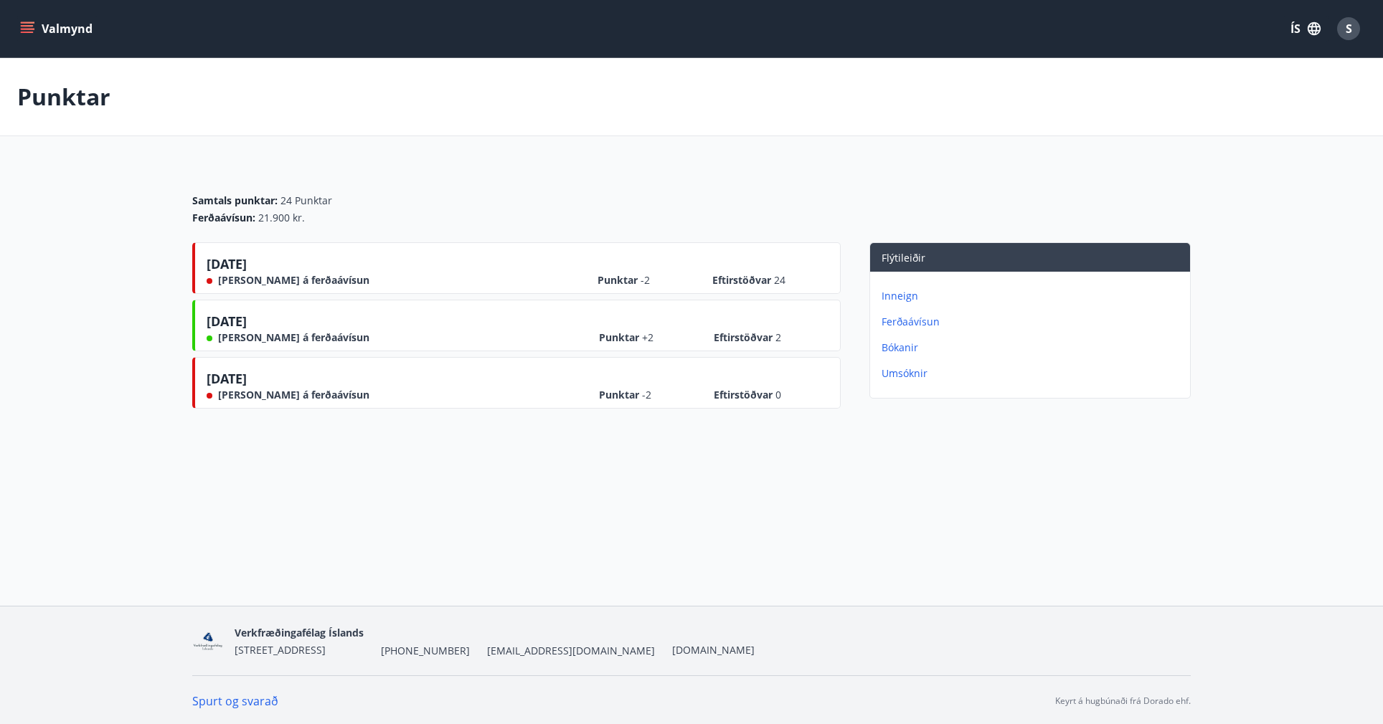
click at [893, 322] on p "Ferðaávísun" at bounding box center [1032, 322] width 303 height 14
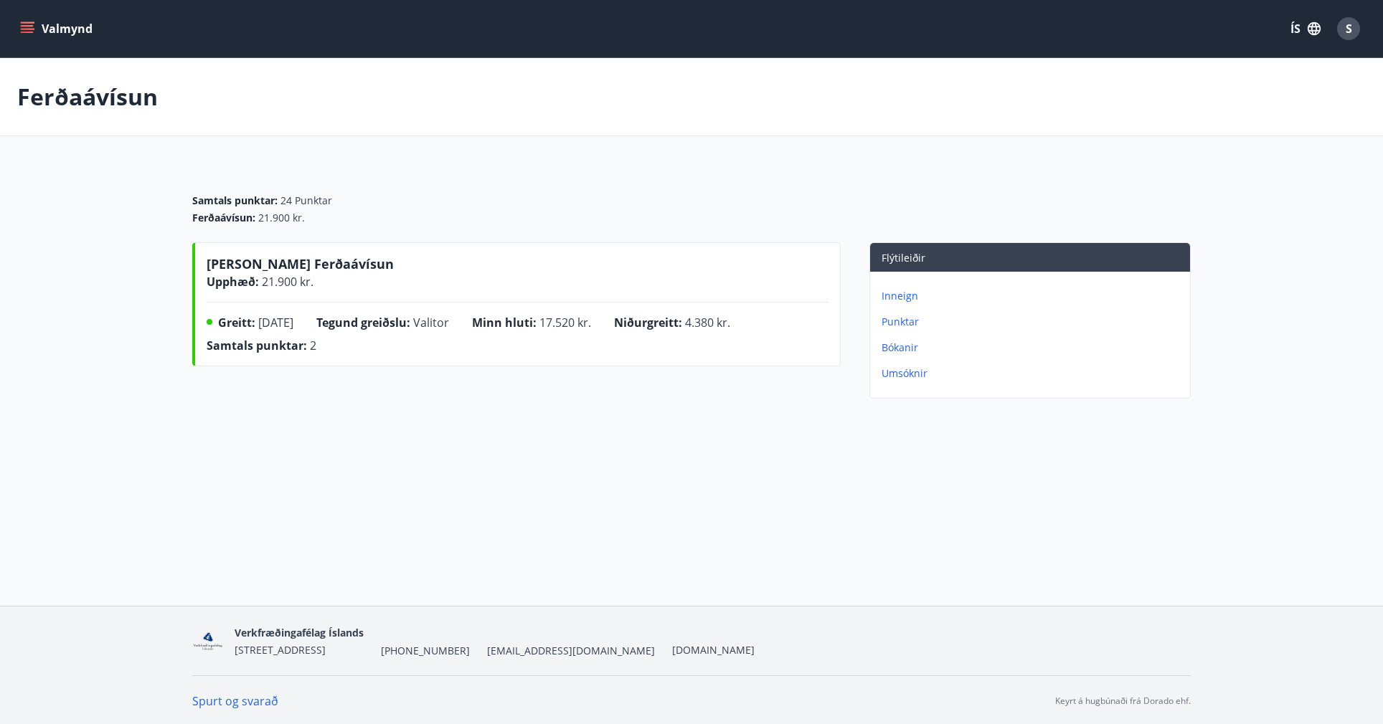
click at [890, 297] on p "Inneign" at bounding box center [1032, 296] width 303 height 14
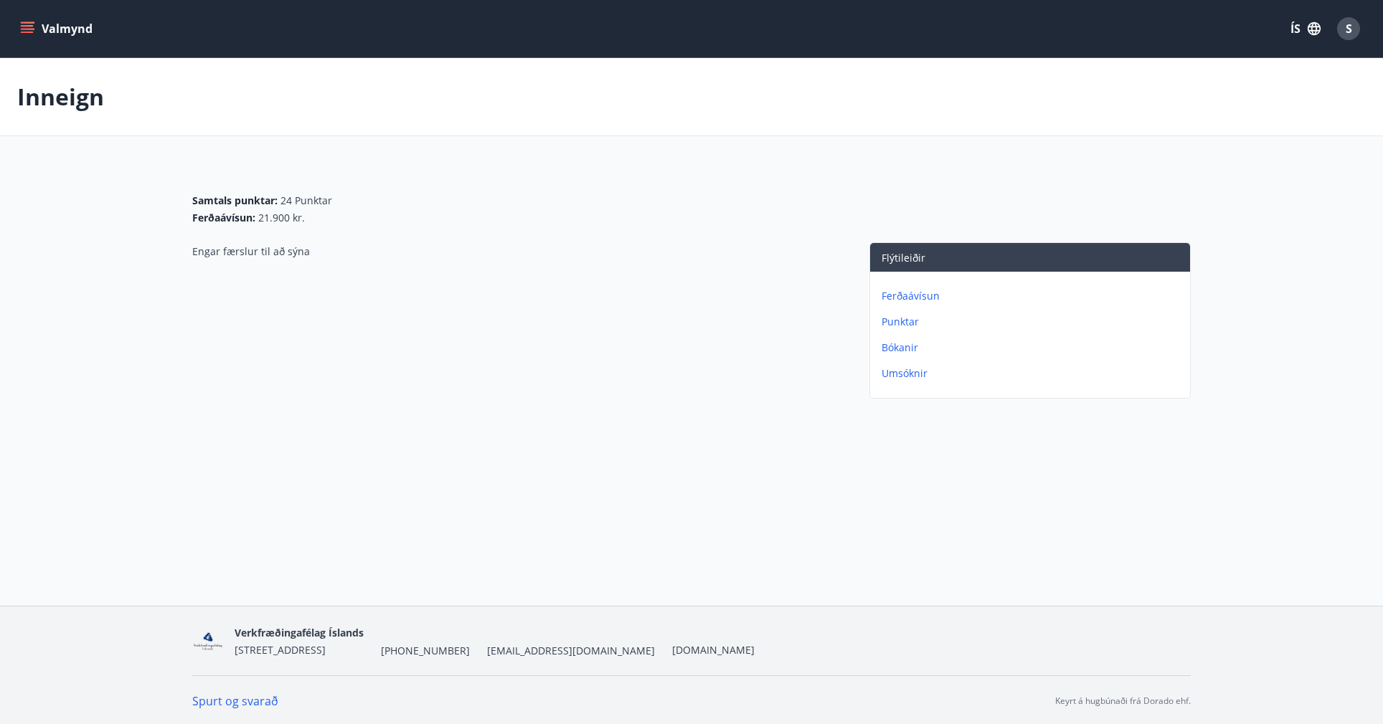
click at [893, 296] on p "Ferðaávísun" at bounding box center [1032, 296] width 303 height 14
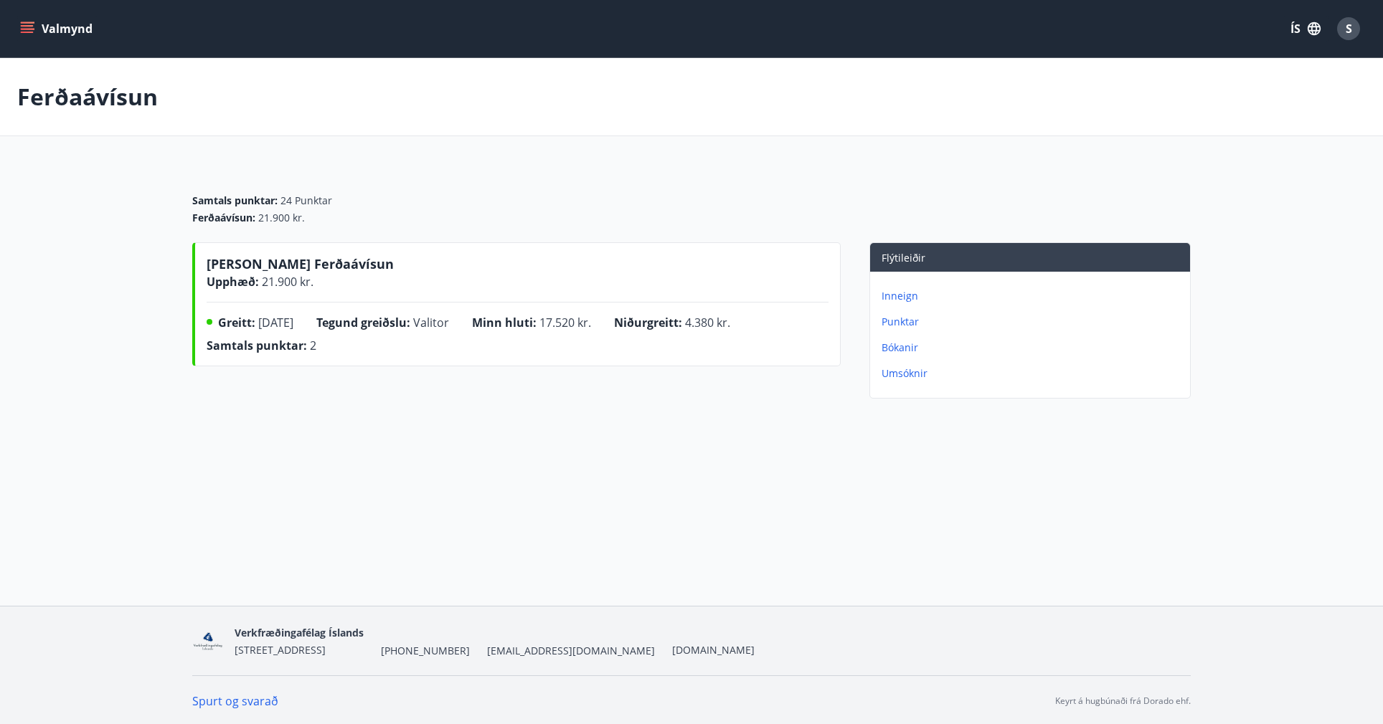
click at [893, 321] on p "Punktar" at bounding box center [1032, 322] width 303 height 14
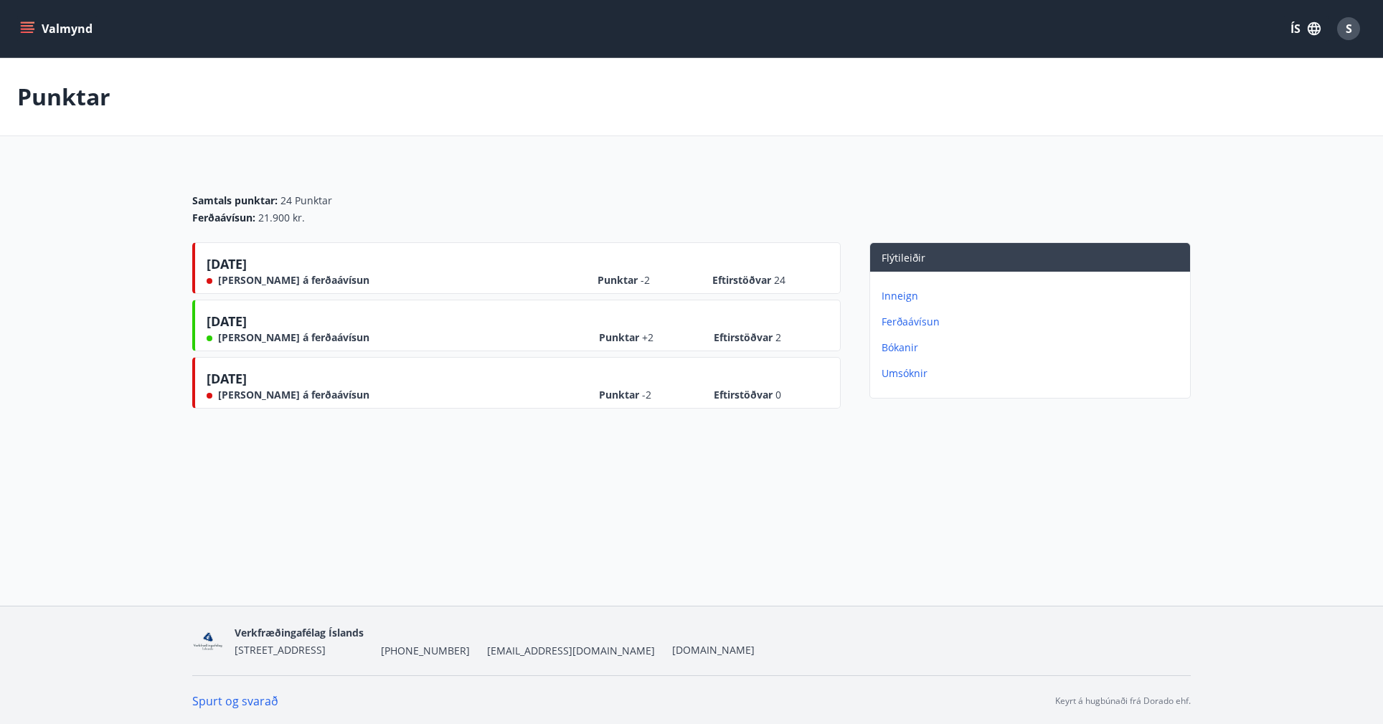
click at [896, 350] on p "Bókanir" at bounding box center [1032, 348] width 303 height 14
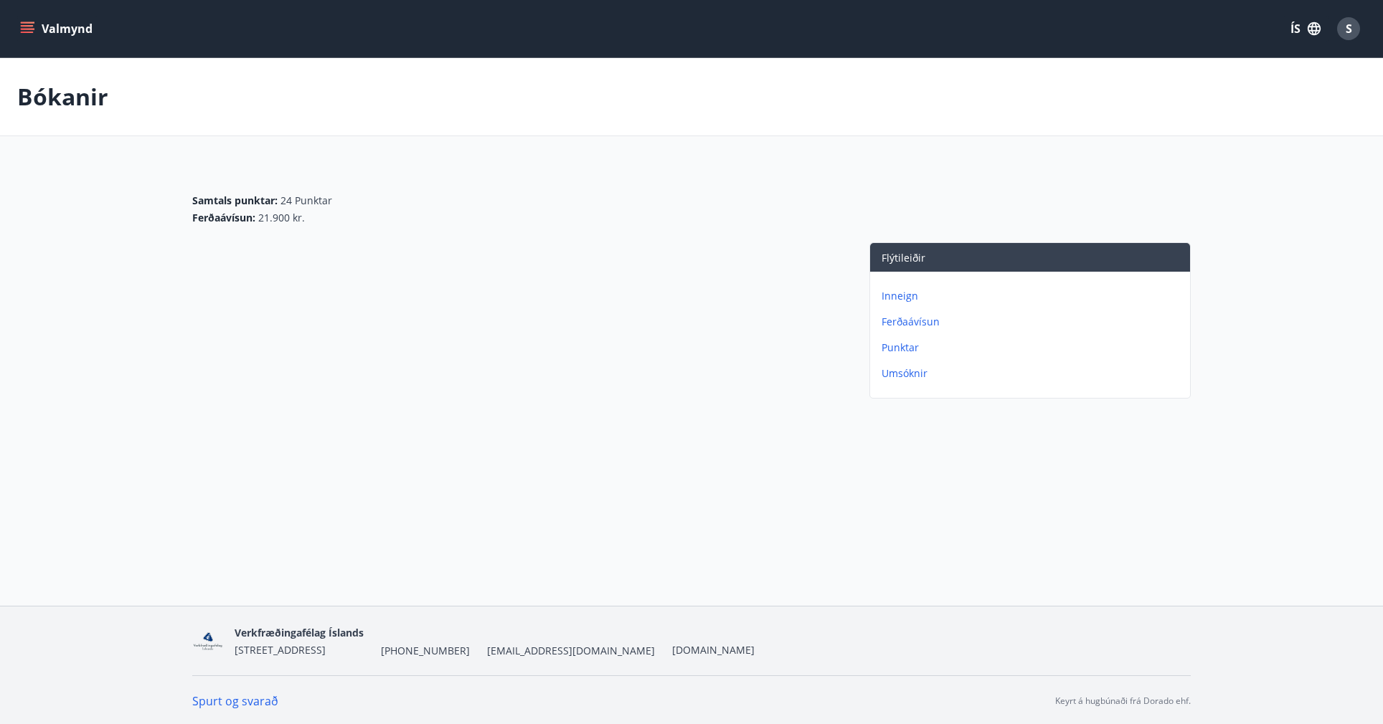
click at [896, 374] on p "Umsóknir" at bounding box center [1032, 373] width 303 height 14
click at [27, 30] on icon "menu" at bounding box center [27, 29] width 14 height 14
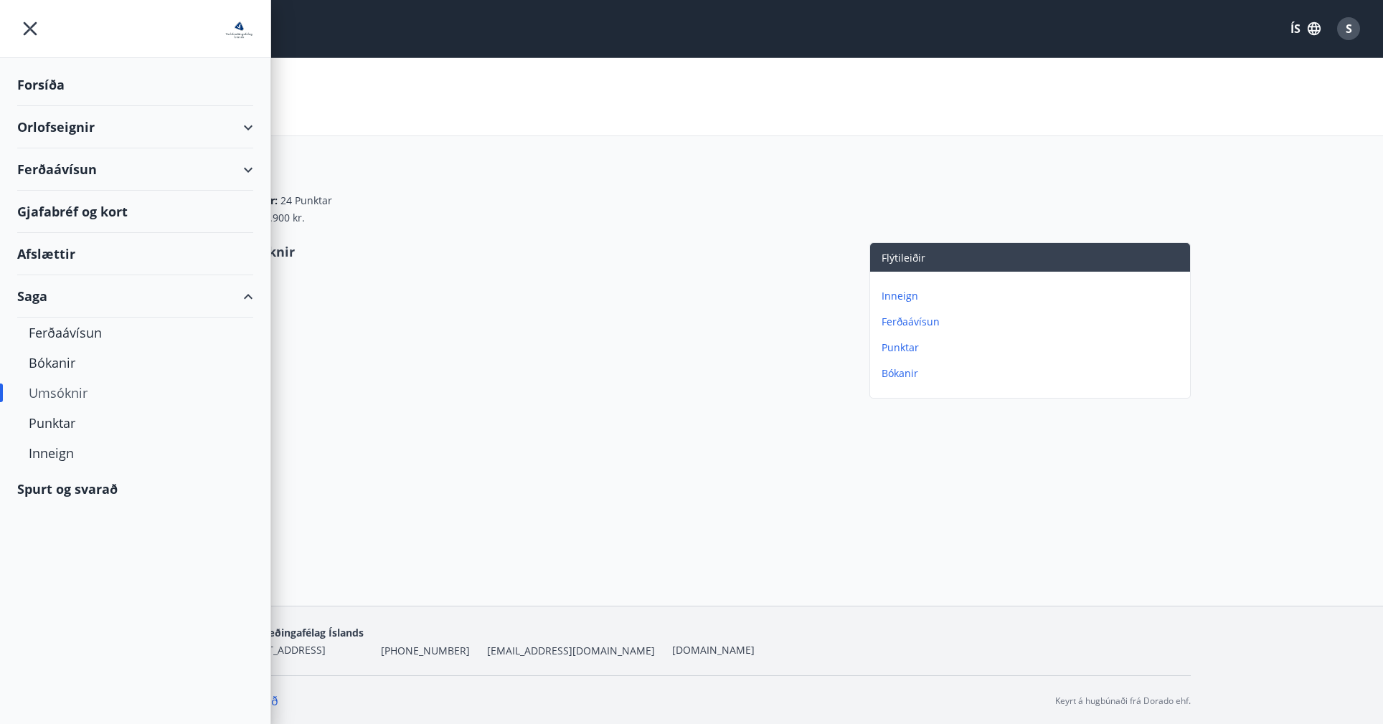
click at [465, 397] on div "Engar umsóknir" at bounding box center [516, 323] width 648 height 162
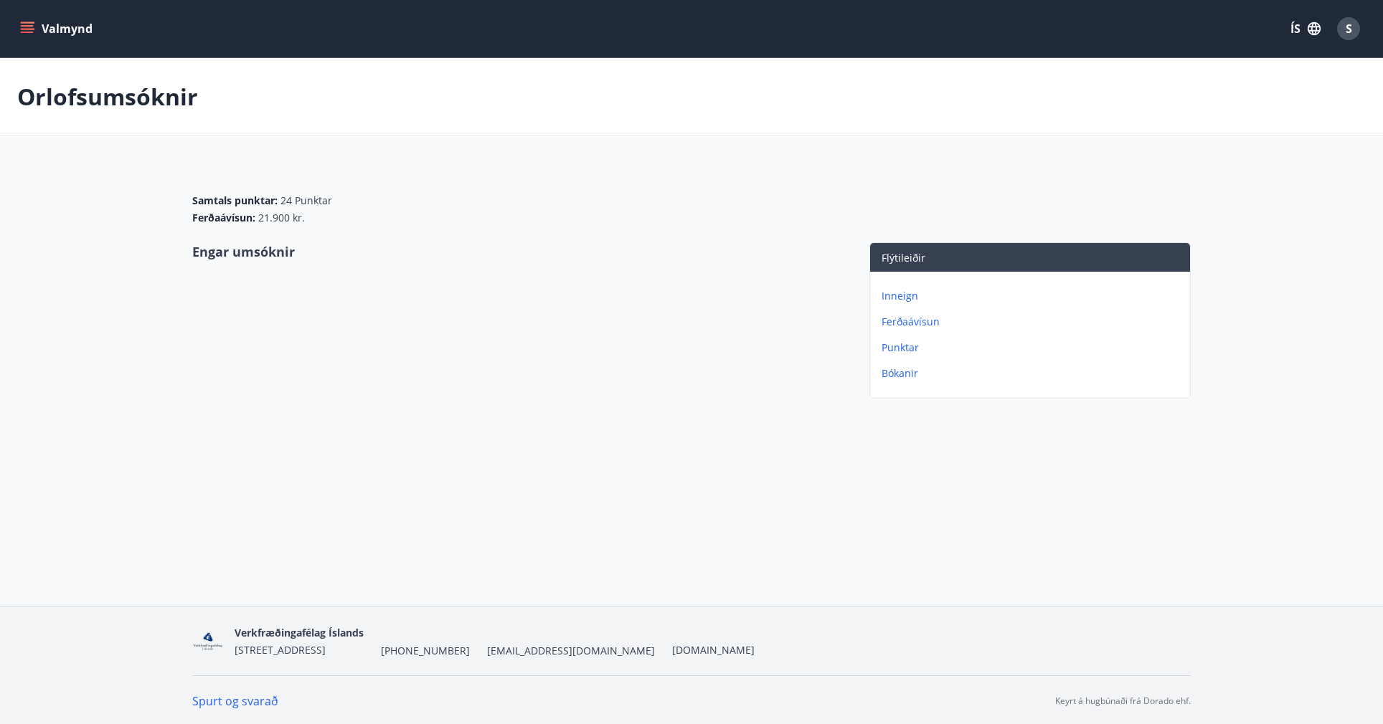
click at [883, 319] on p "Ferðaávísun" at bounding box center [1032, 322] width 303 height 14
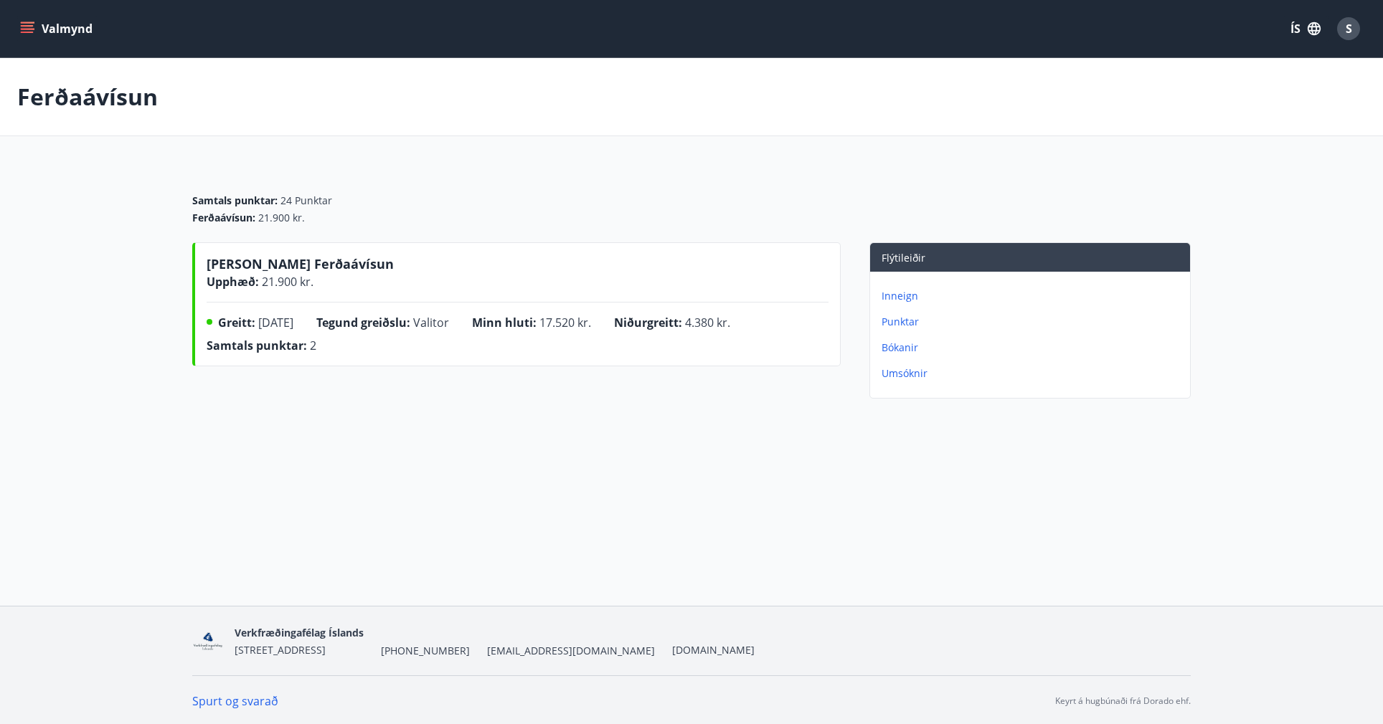
click at [903, 323] on p "Punktar" at bounding box center [1032, 322] width 303 height 14
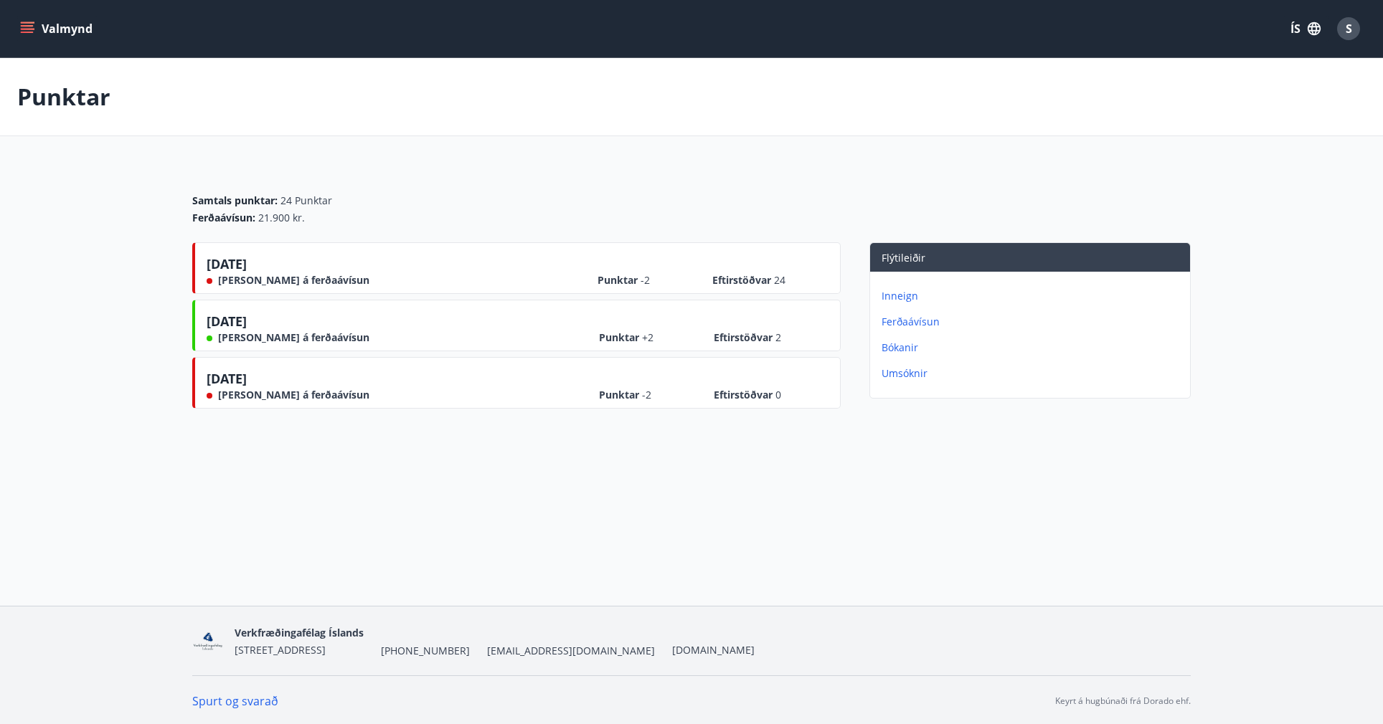
click at [25, 38] on button "Valmynd" at bounding box center [57, 29] width 81 height 26
click at [377, 478] on div "Valmynd ÍS S Punktar Samtals punktar : 24 Punktar Ferðaávísun : 21.900 kr. 25.0…" at bounding box center [691, 303] width 1383 height 606
